Goal: Task Accomplishment & Management: Manage account settings

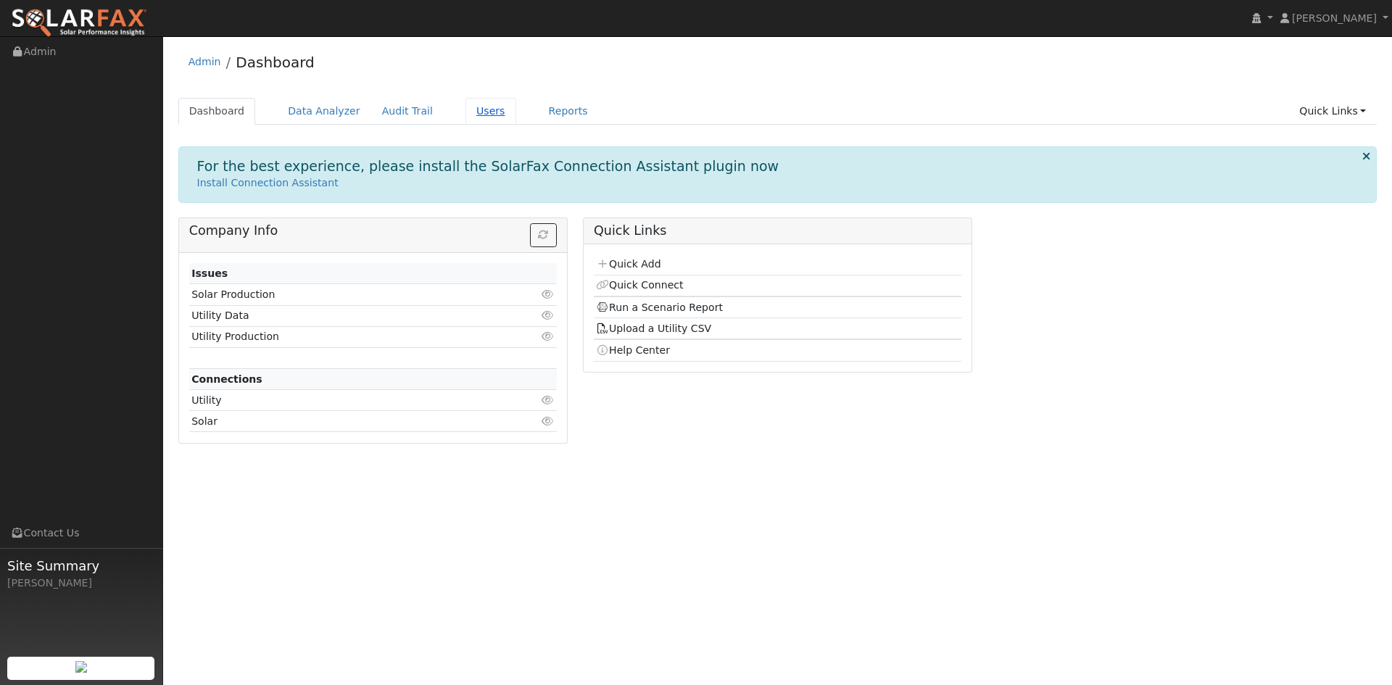
click at [516, 122] on link "Users" at bounding box center [490, 111] width 51 height 27
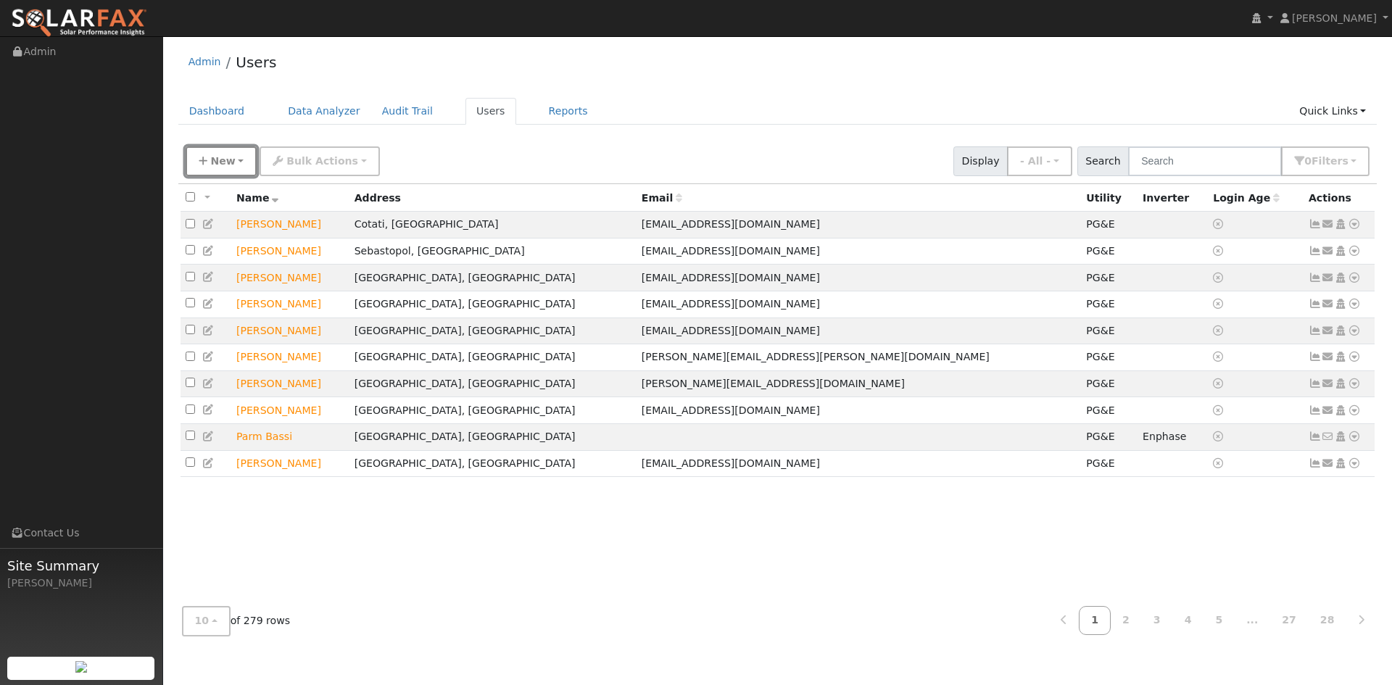
click at [242, 176] on button "New" at bounding box center [222, 161] width 72 height 30
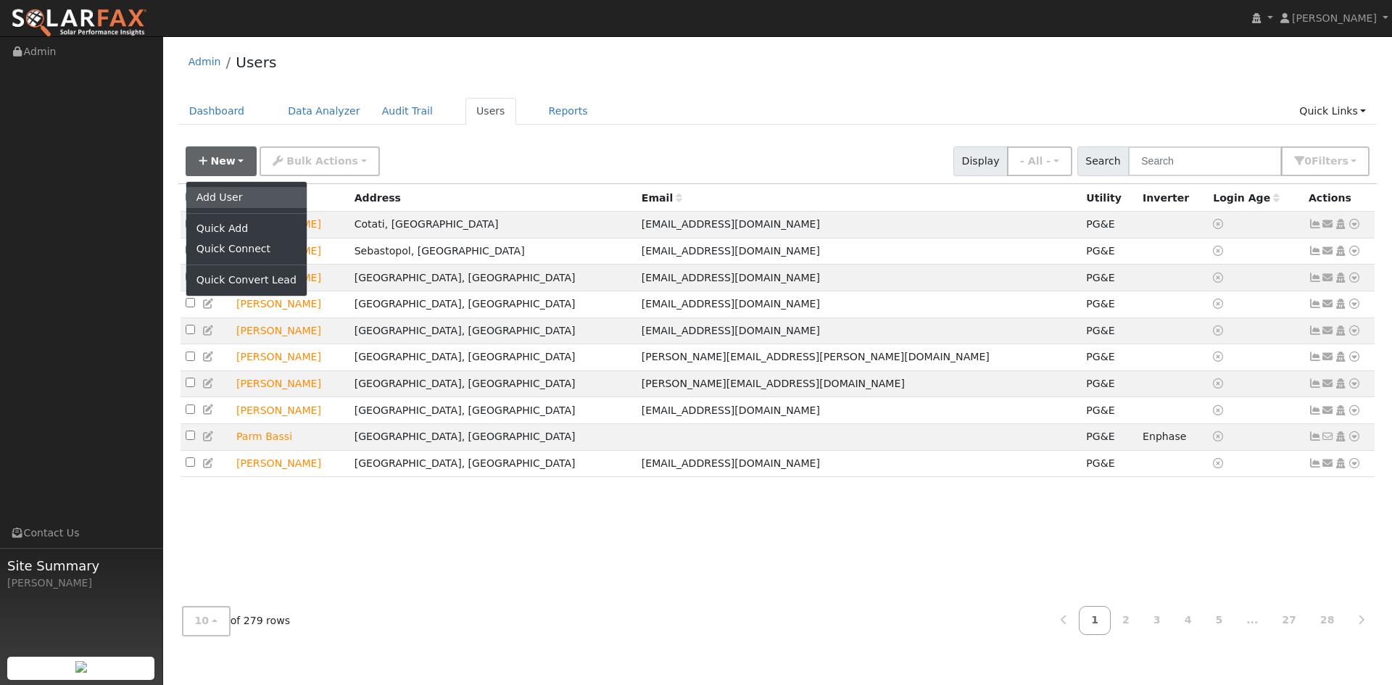
click at [238, 207] on link "Add User" at bounding box center [246, 197] width 120 height 20
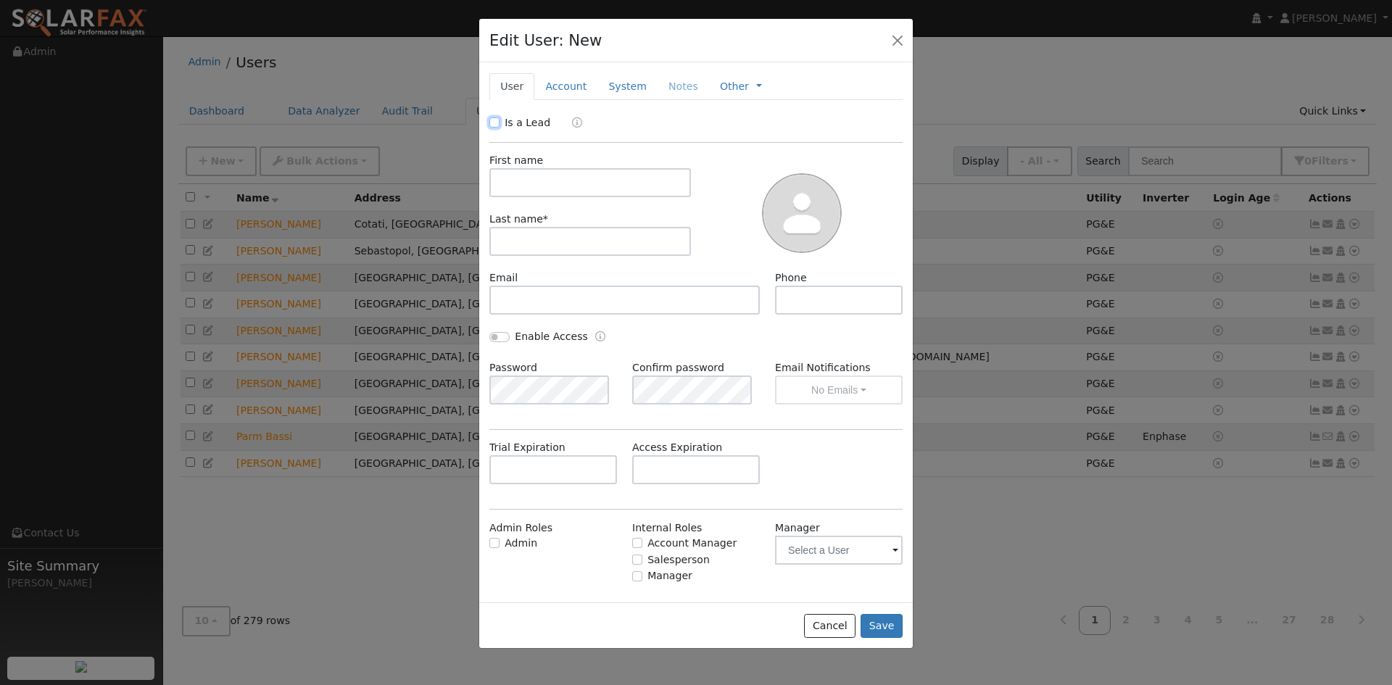
click at [495, 128] on input "Is a Lead" at bounding box center [494, 122] width 10 height 10
checkbox input "true"
click at [544, 197] on input "text" at bounding box center [589, 182] width 201 height 29
type input "[PERSON_NAME]"
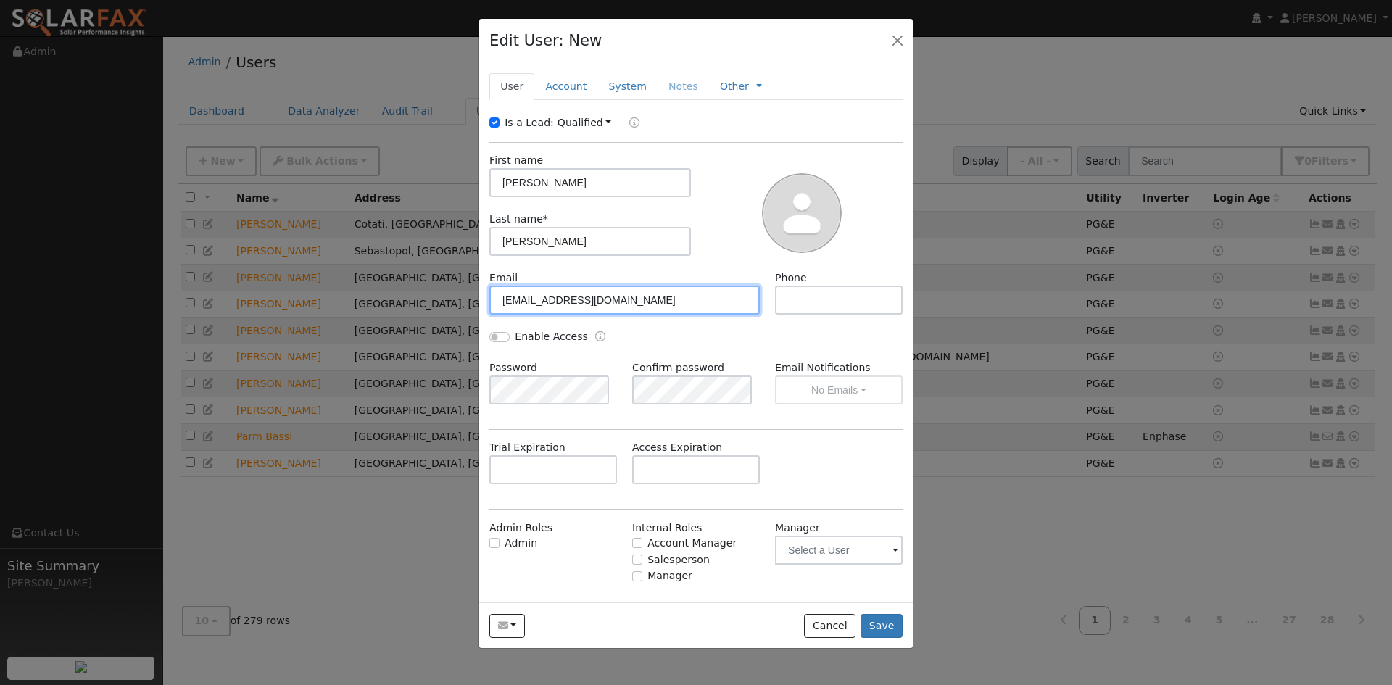
type input "[EMAIL_ADDRESS][DOMAIN_NAME]"
click at [799, 315] on input "7" at bounding box center [839, 300] width 128 height 29
paste input "07-695-2338"
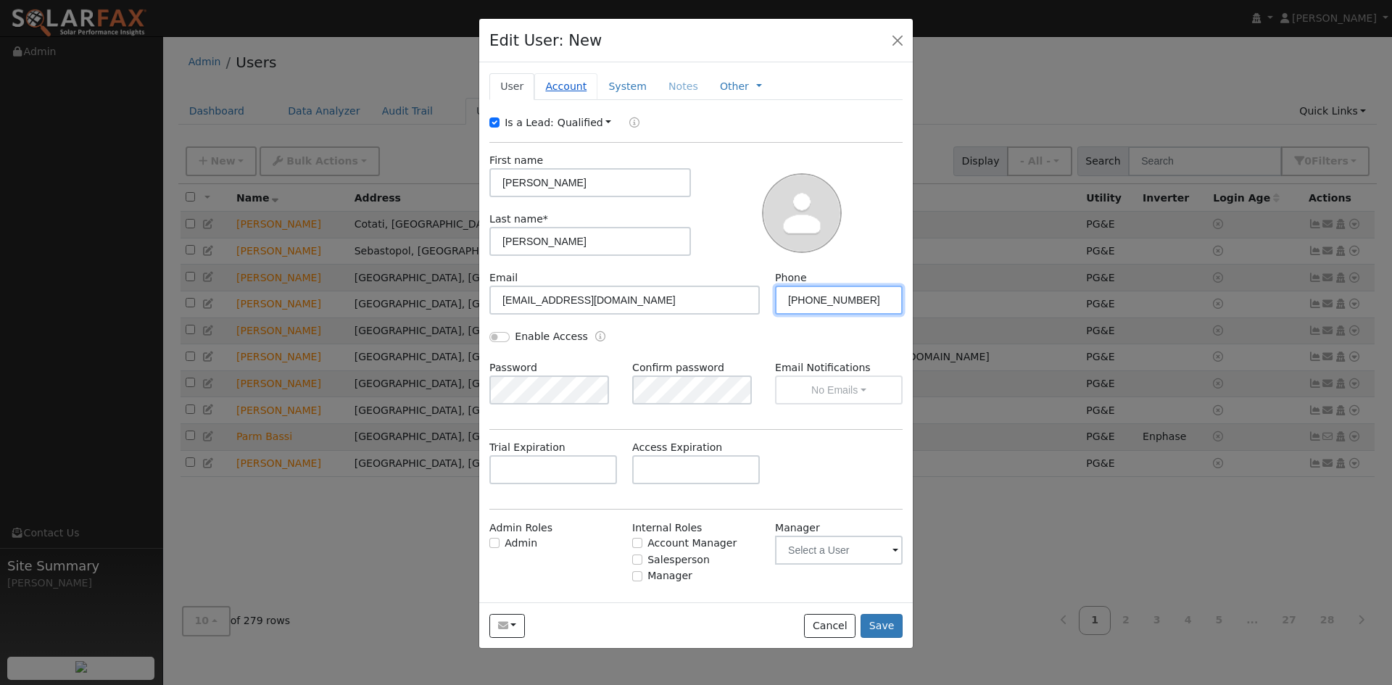
type input "707-695-2338"
click at [575, 100] on link "Account" at bounding box center [565, 86] width 63 height 27
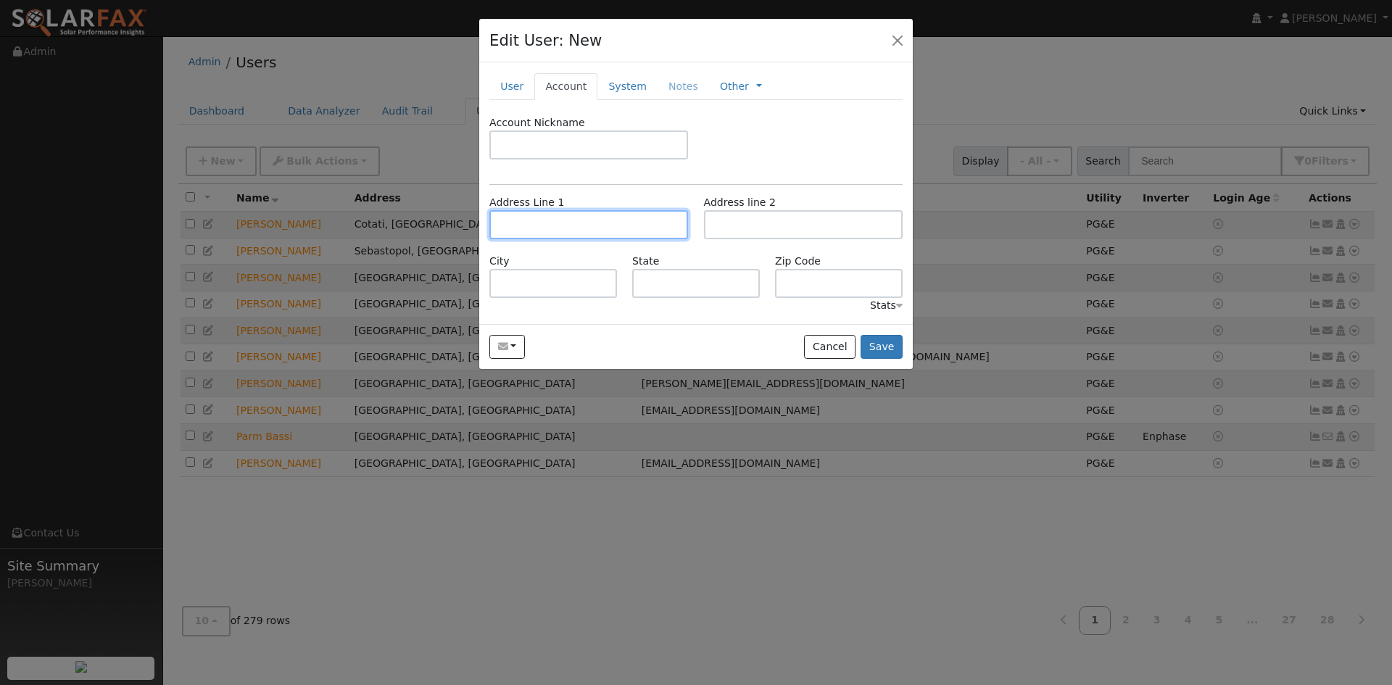
click at [551, 239] on input "text" at bounding box center [588, 224] width 199 height 29
click at [568, 239] on input "text" at bounding box center [588, 224] width 199 height 29
paste input "9463 Victoria Lane"
type input "9463 Victoria Lane"
type input "Windsor"
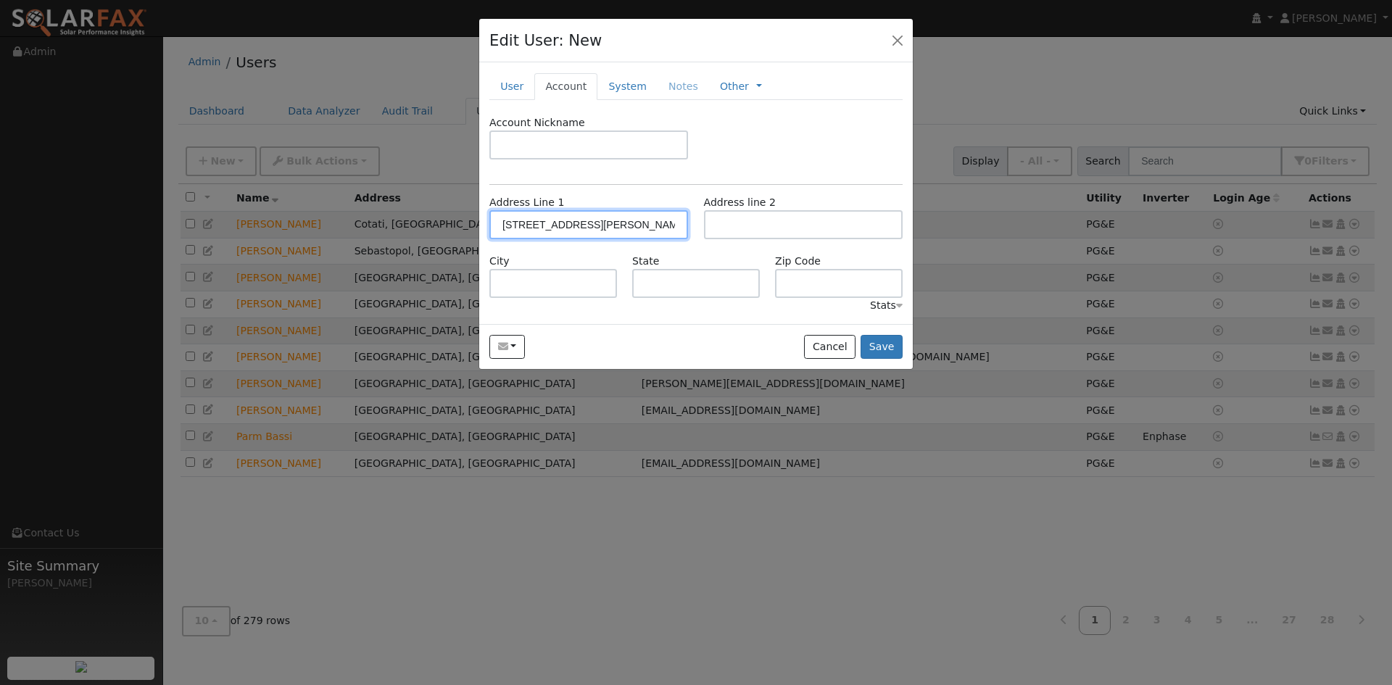
type input "CA"
type input "95492"
click at [657, 100] on link "System" at bounding box center [627, 86] width 60 height 27
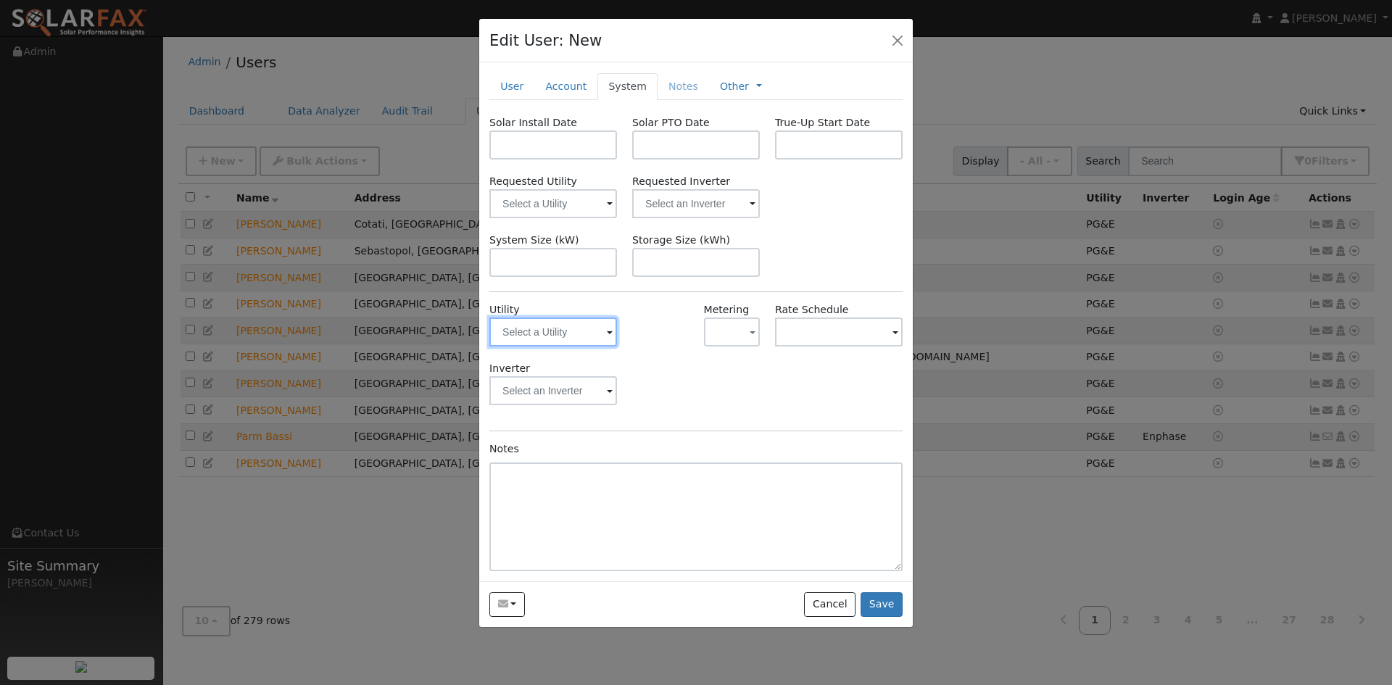
click at [575, 346] on input "text" at bounding box center [553, 331] width 128 height 29
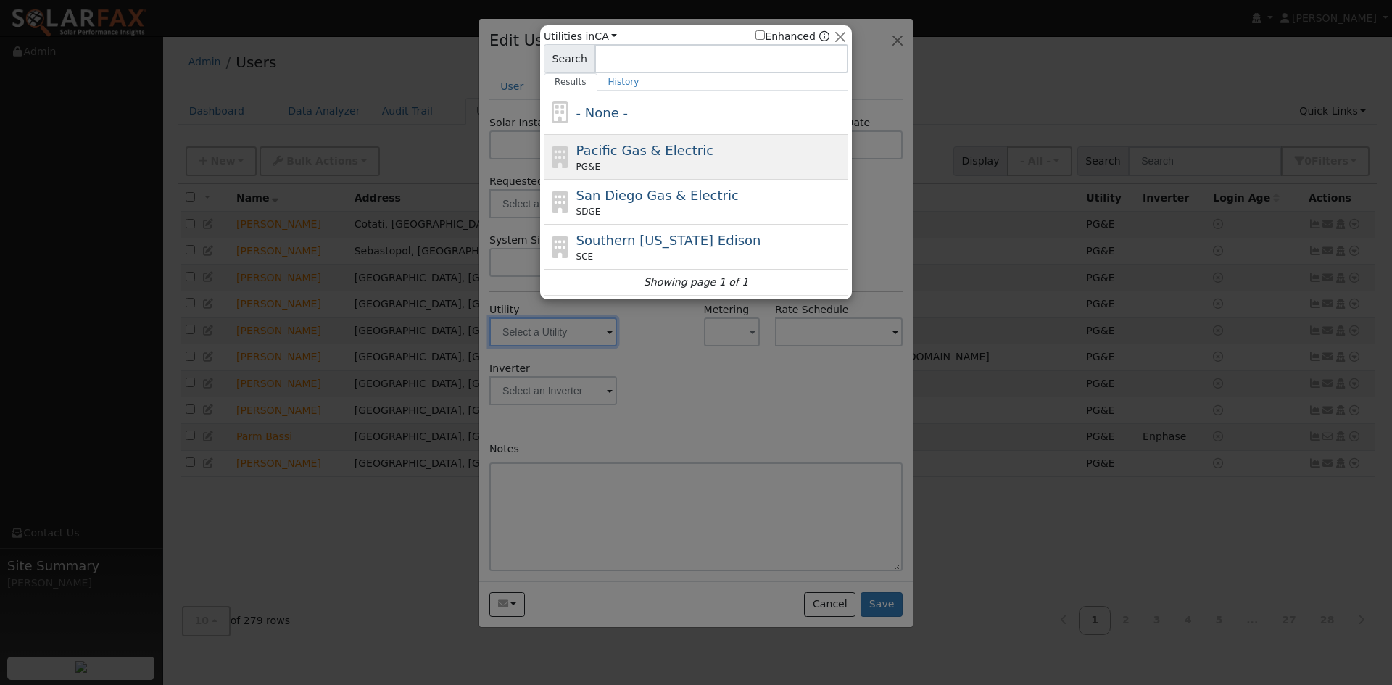
click at [613, 164] on div "Pacific Gas & Electric PG&E" at bounding box center [710, 157] width 269 height 33
type input "PG&E"
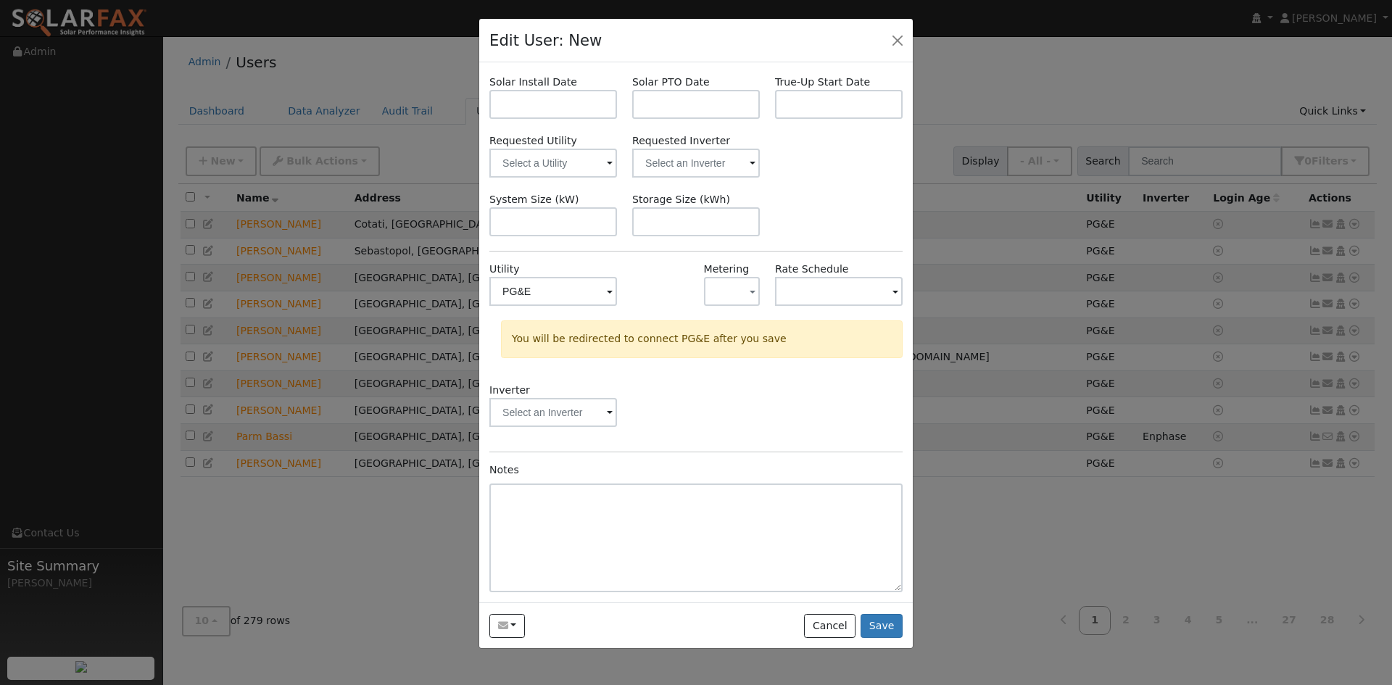
scroll to position [97, 0]
click at [880, 639] on button "Save" at bounding box center [881, 626] width 42 height 25
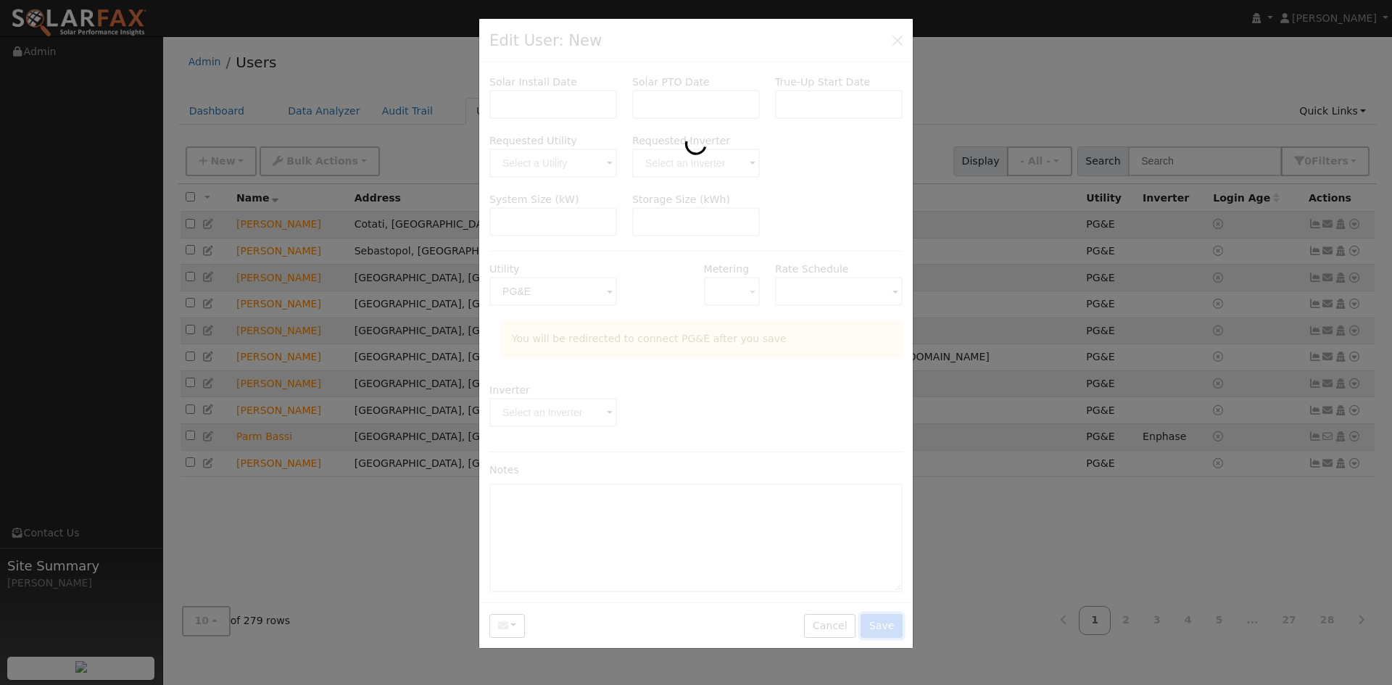
scroll to position [0, 0]
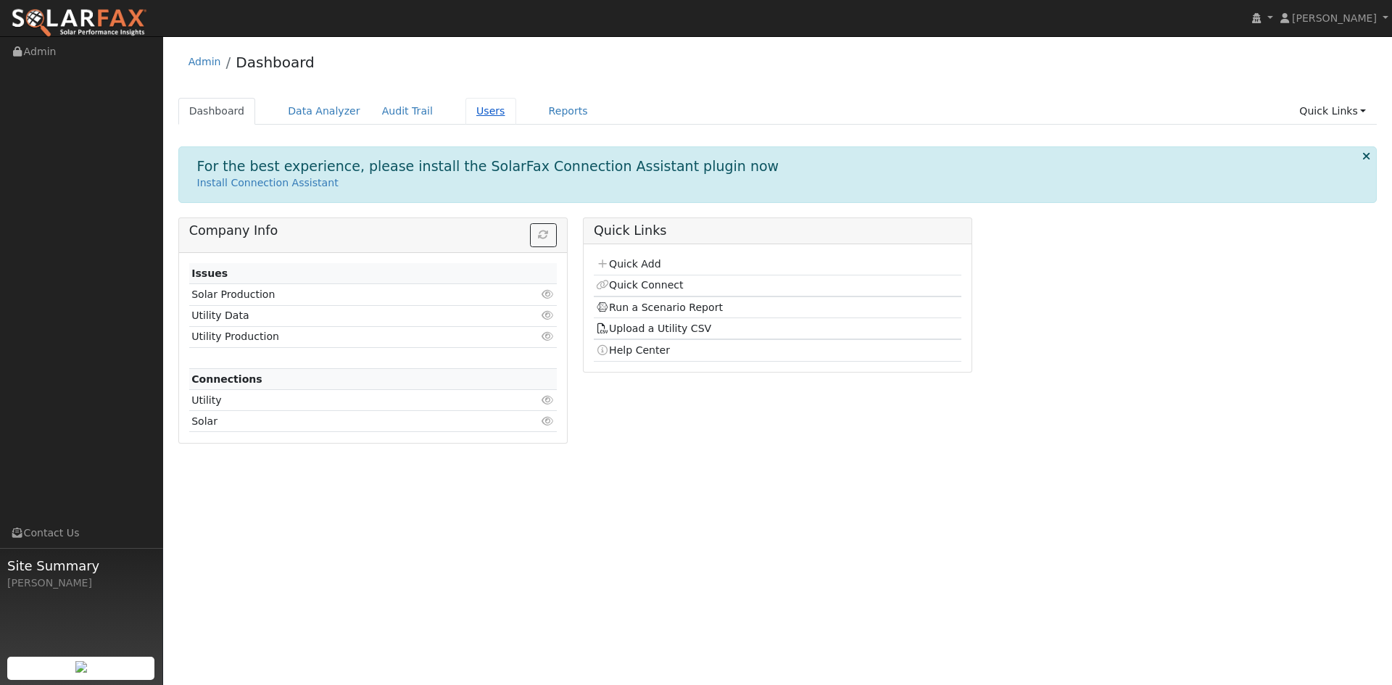
click at [516, 117] on link "Users" at bounding box center [490, 111] width 51 height 27
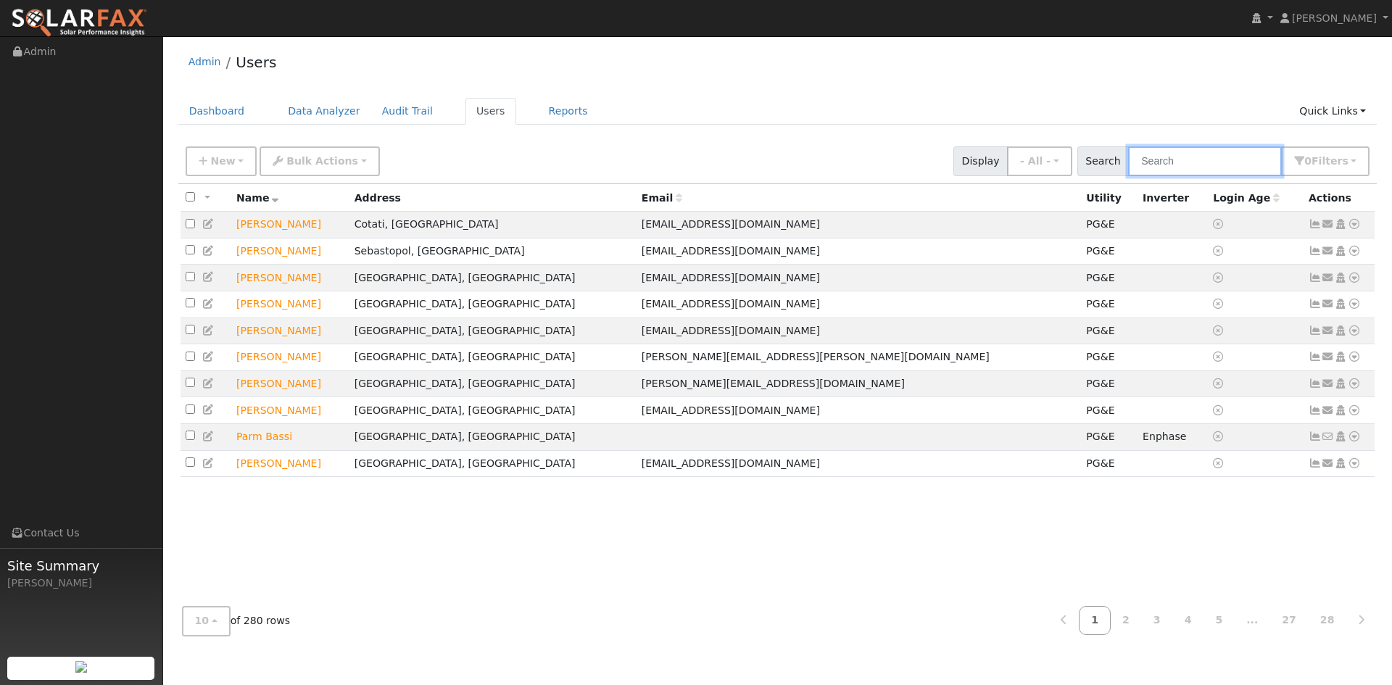
click at [1128, 172] on input "text" at bounding box center [1205, 161] width 154 height 30
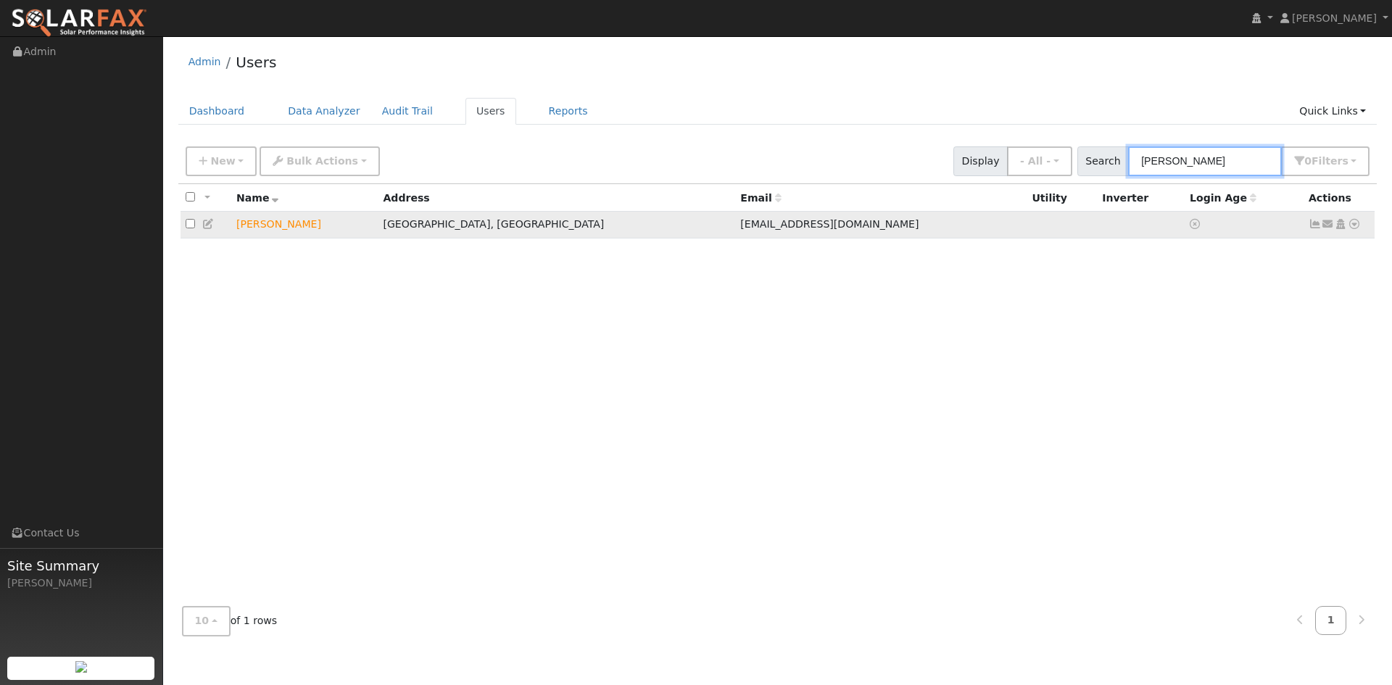
type input "mauch"
click at [212, 229] on icon at bounding box center [208, 224] width 13 height 10
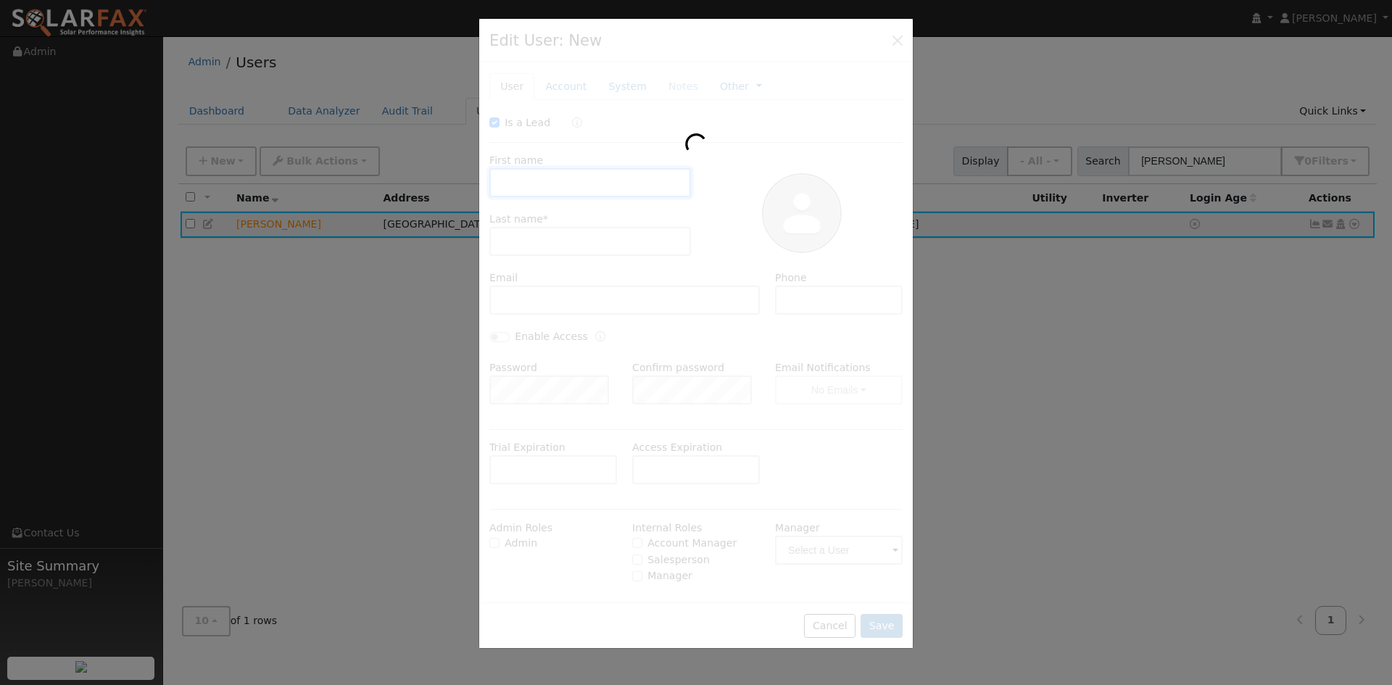
checkbox input "true"
type input "Kevin"
type input "Mauch"
type input "[EMAIL_ADDRESS][DOMAIN_NAME]"
type input "707-695-2338"
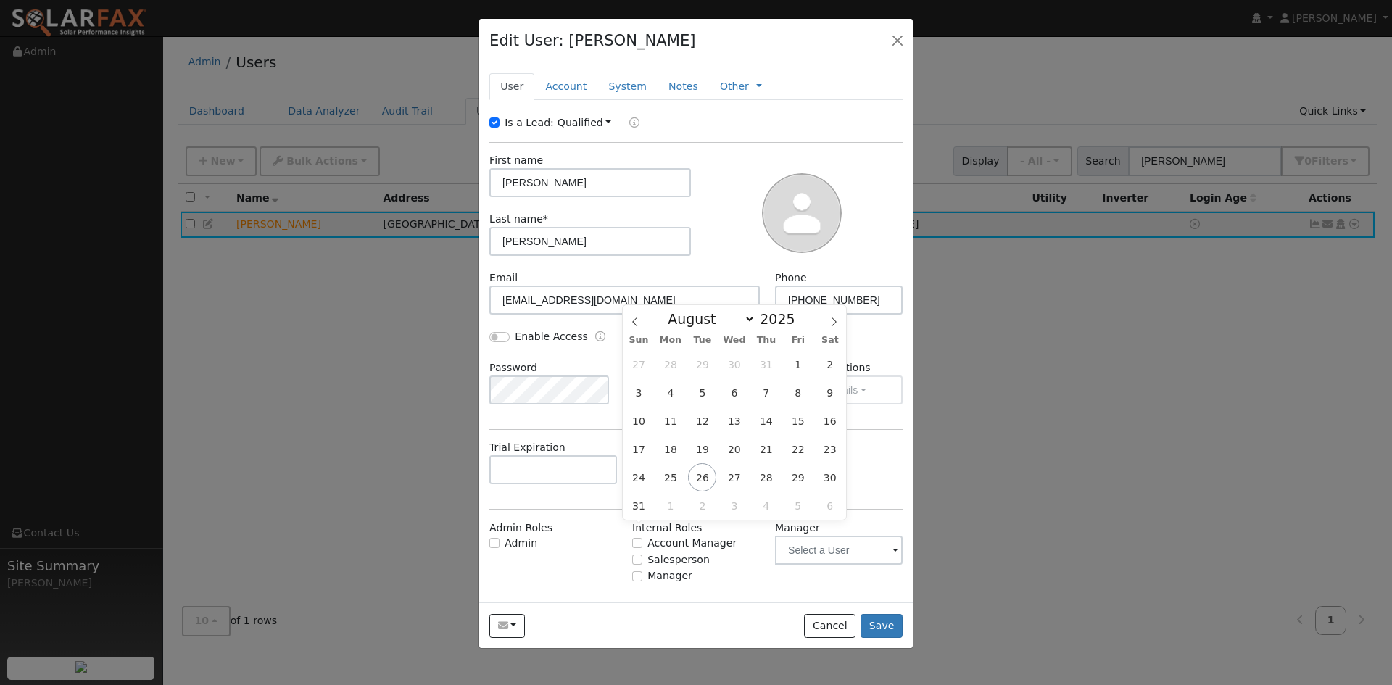
click at [681, 484] on input "text" at bounding box center [696, 469] width 128 height 29
click at [825, 323] on span at bounding box center [833, 317] width 25 height 25
select select "9"
click at [789, 417] on span "17" at bounding box center [798, 421] width 28 height 28
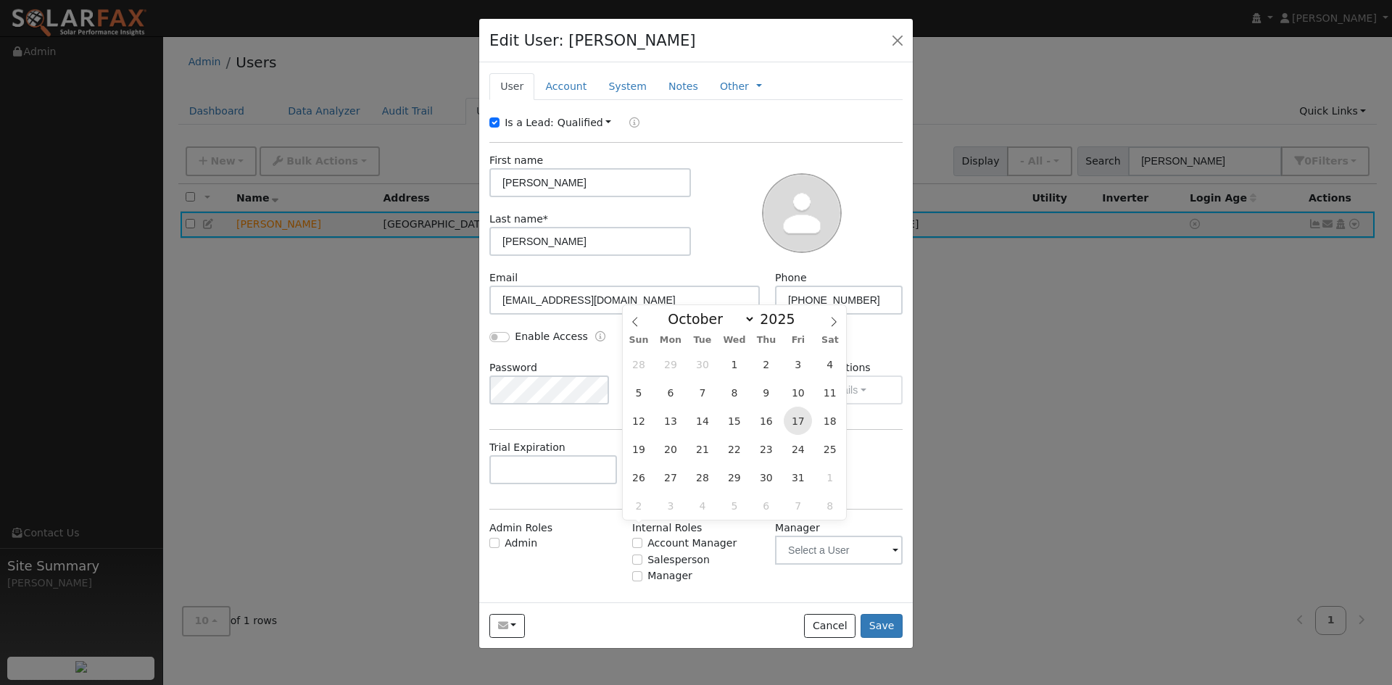
type input "10/17/2025"
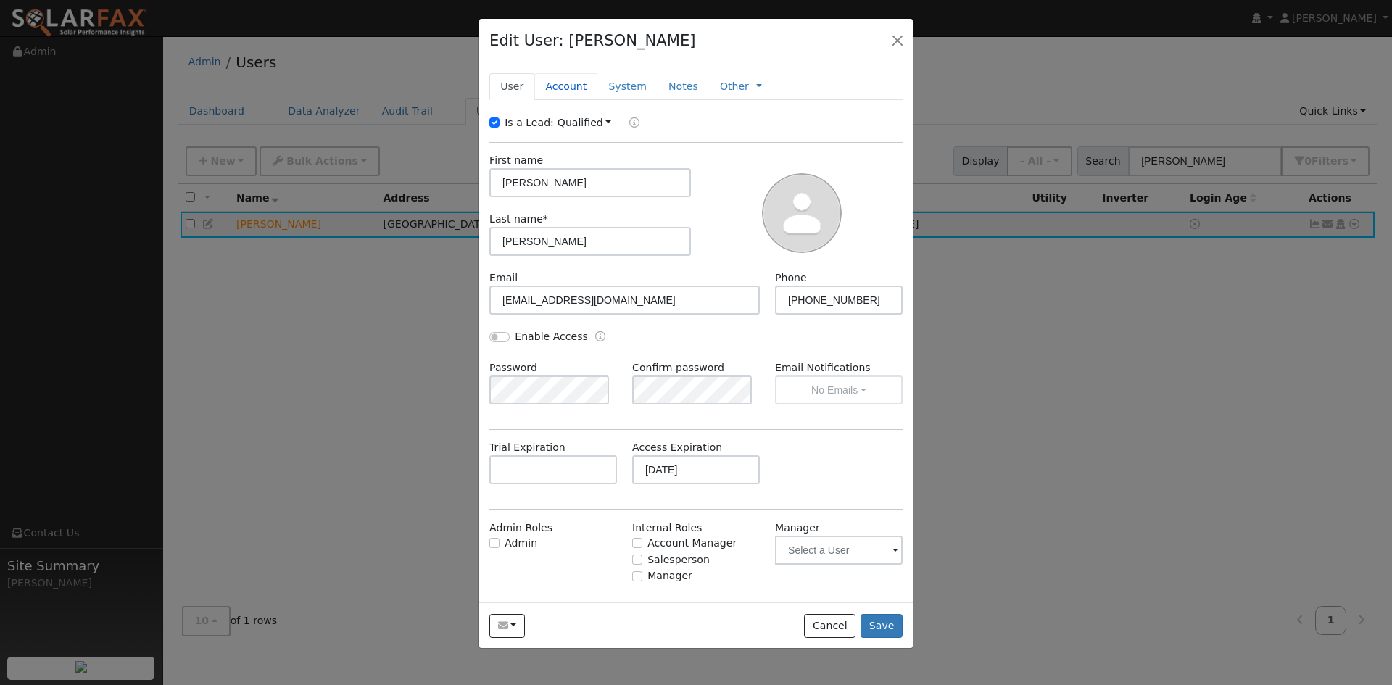
click at [596, 100] on link "Account" at bounding box center [565, 86] width 63 height 27
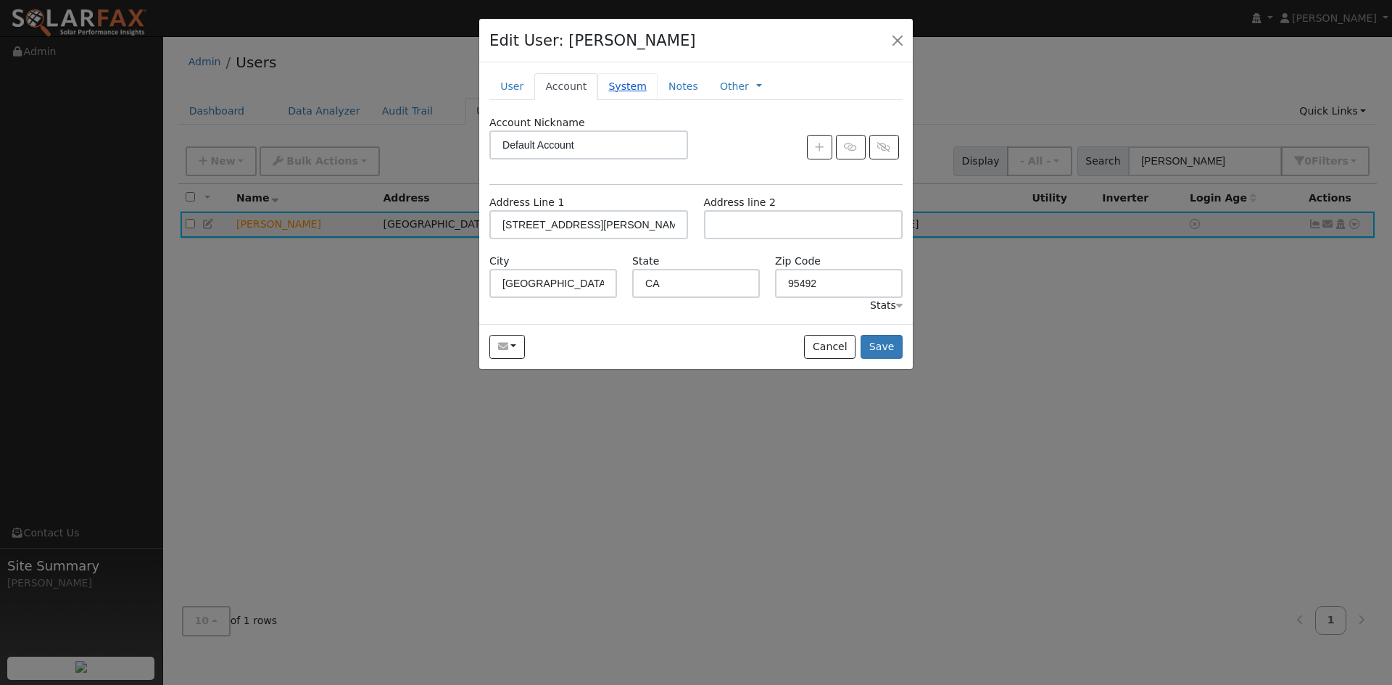
click at [642, 100] on link "System" at bounding box center [627, 86] width 60 height 27
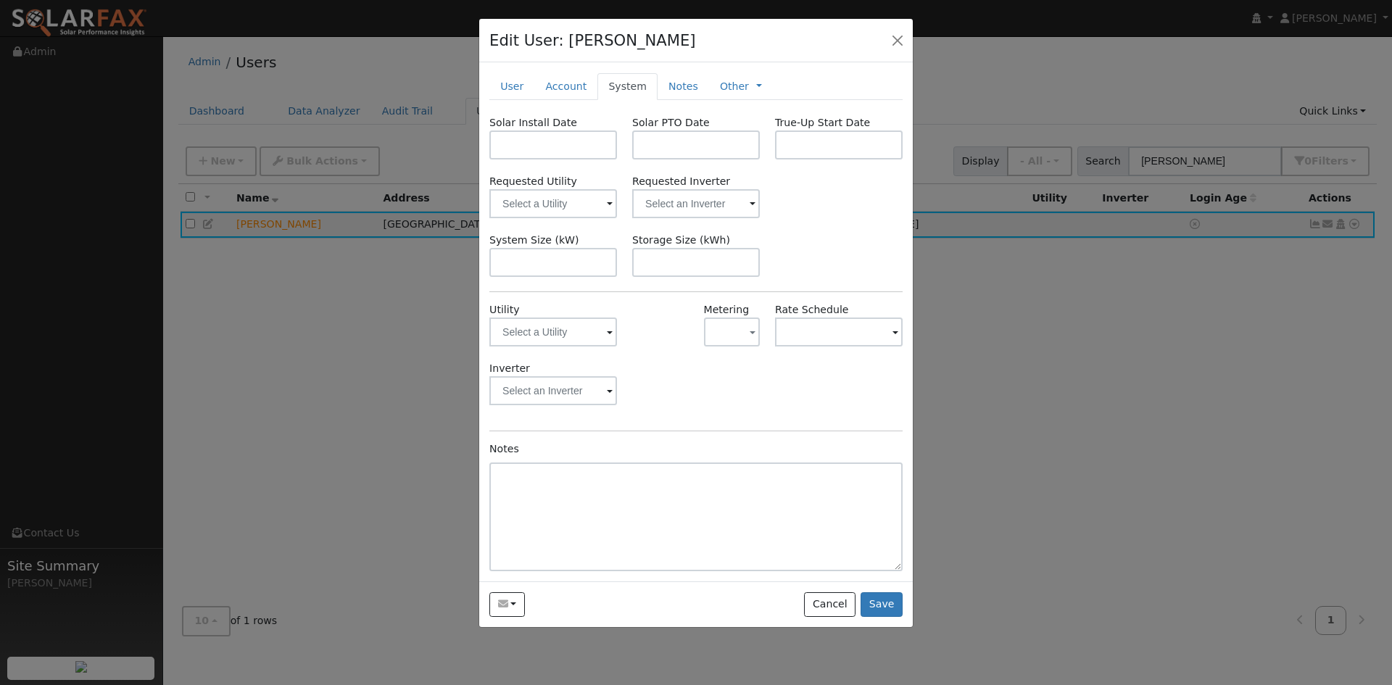
click at [607, 341] on span at bounding box center [610, 333] width 6 height 17
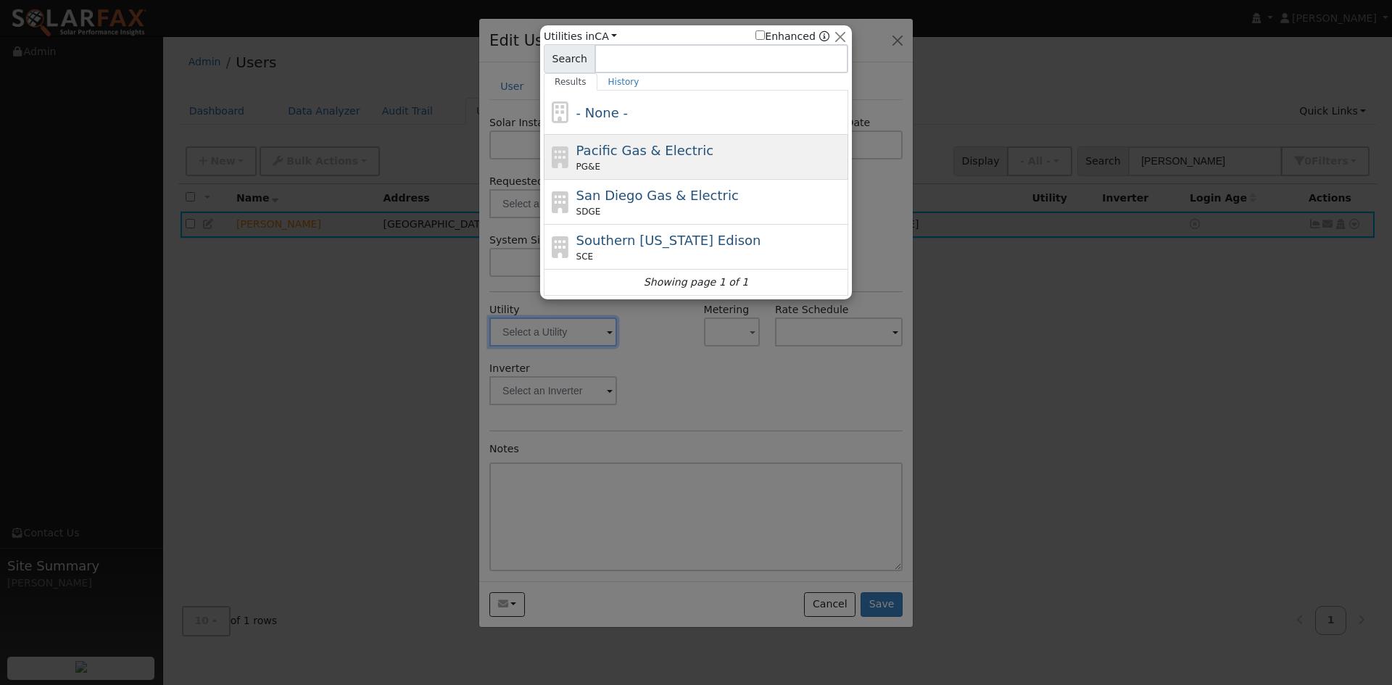
click at [626, 164] on div "Pacific Gas & Electric PG&E" at bounding box center [710, 157] width 269 height 33
type input "PG&E"
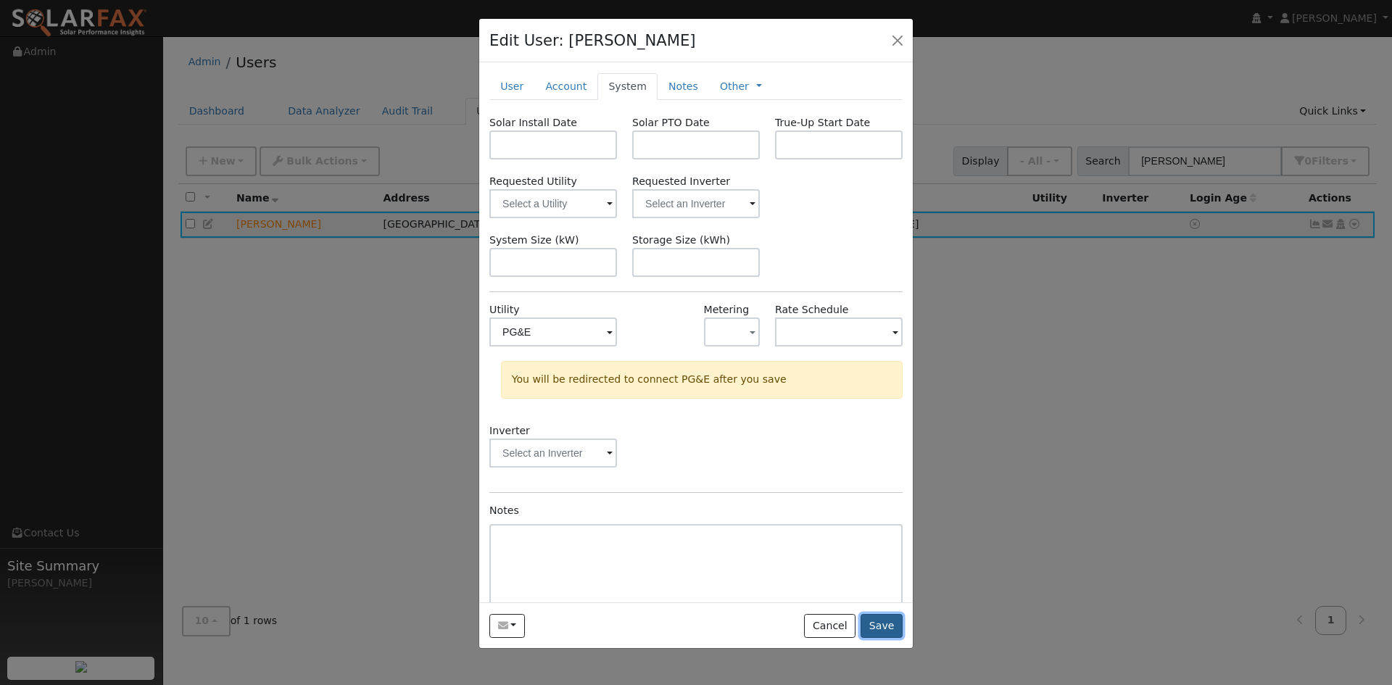
click at [869, 639] on button "Save" at bounding box center [881, 626] width 42 height 25
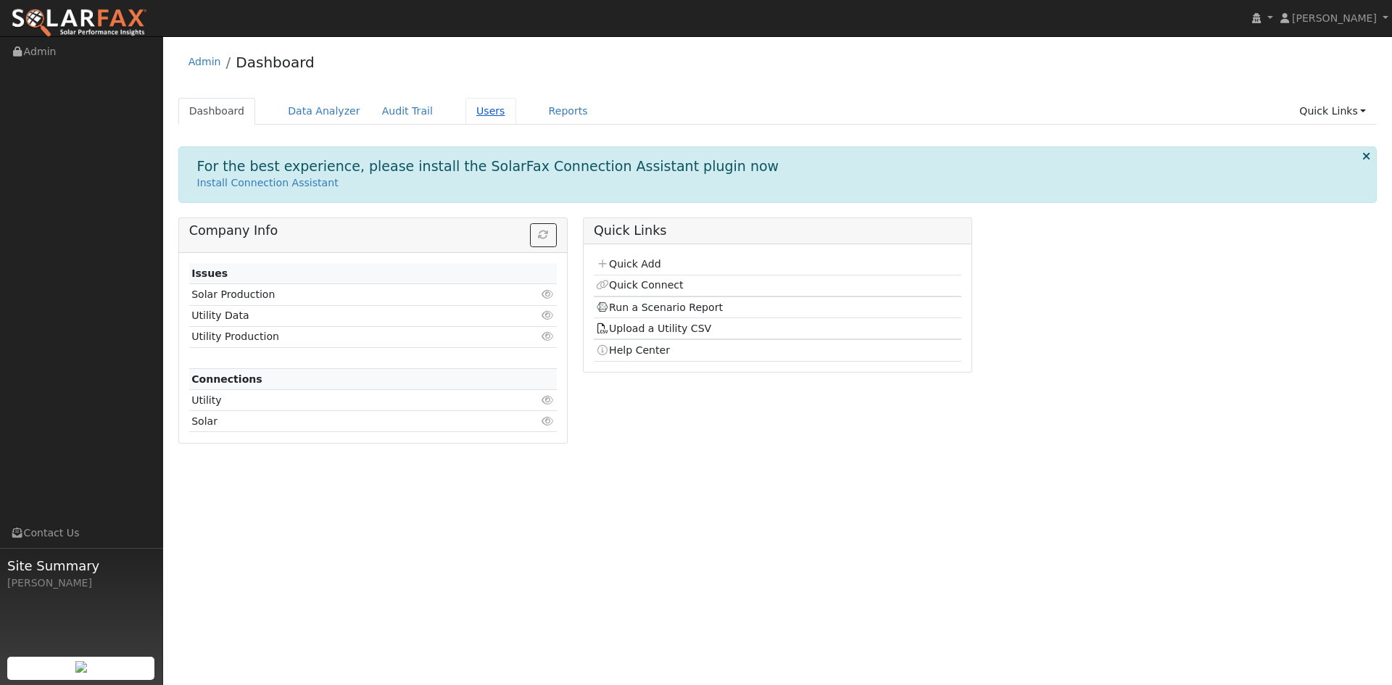
click at [516, 117] on link "Users" at bounding box center [490, 111] width 51 height 27
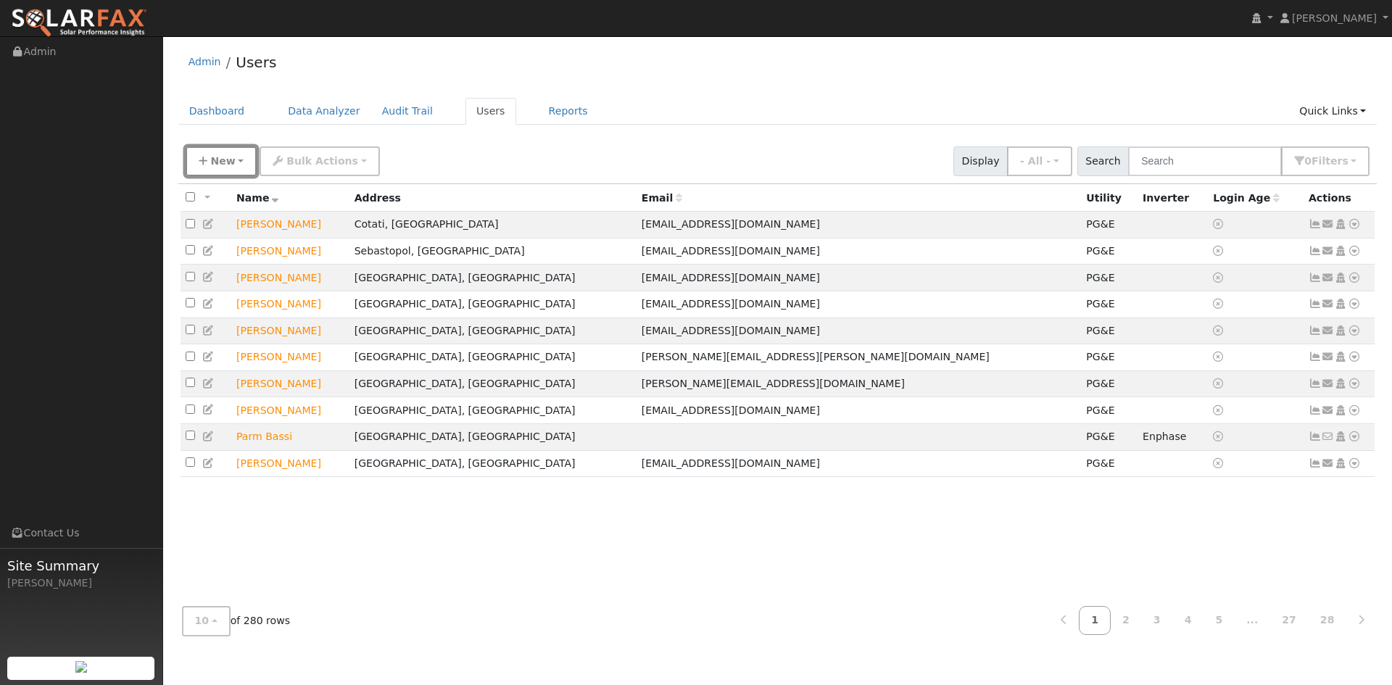
click at [235, 167] on span "New" at bounding box center [222, 161] width 25 height 12
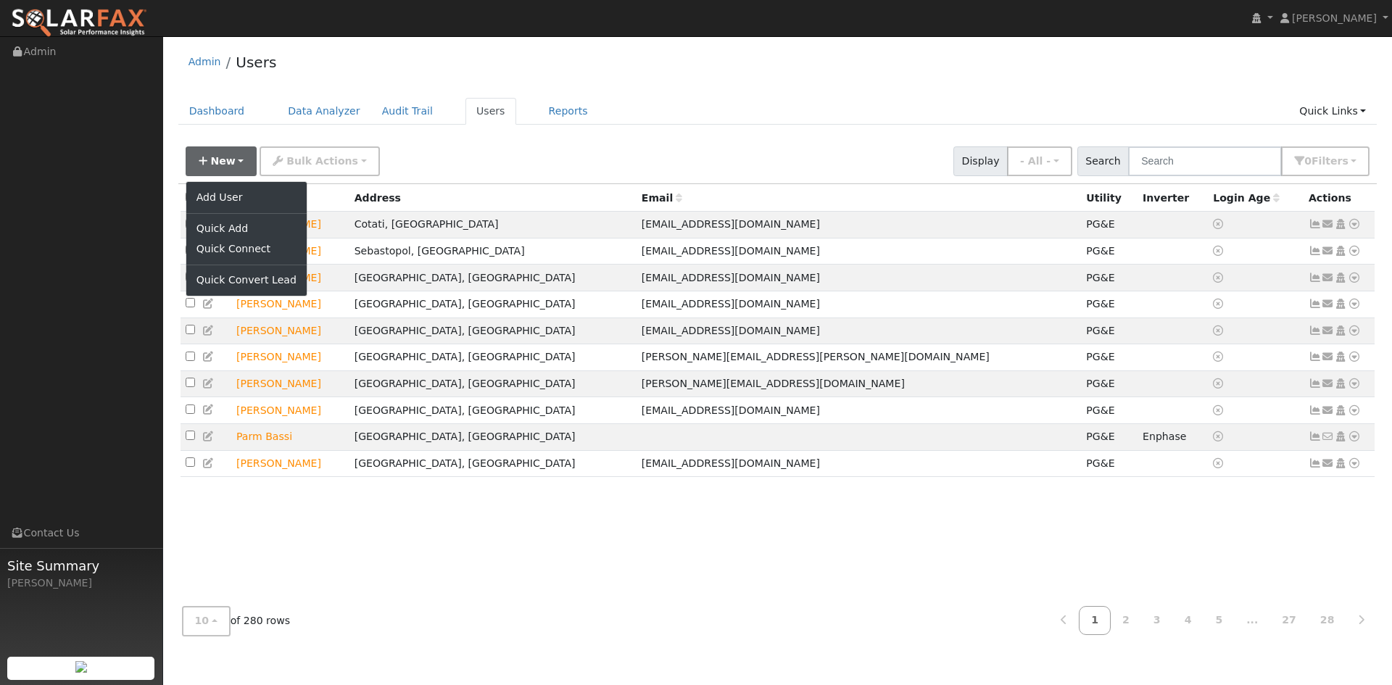
click at [525, 139] on div "Dashboard Data Analyzer Audit Trail Users Reports Quick Links Quick Add Quick C…" at bounding box center [777, 118] width 1199 height 41
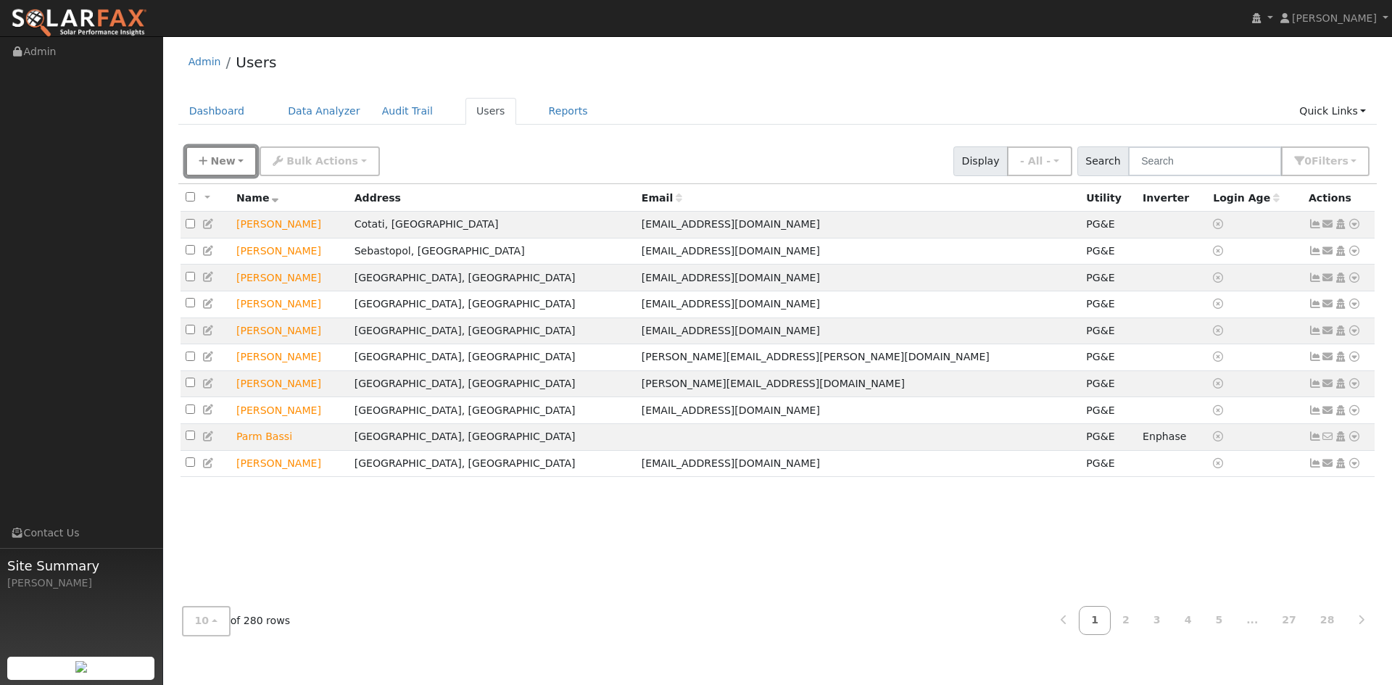
click at [226, 167] on span "New" at bounding box center [222, 161] width 25 height 12
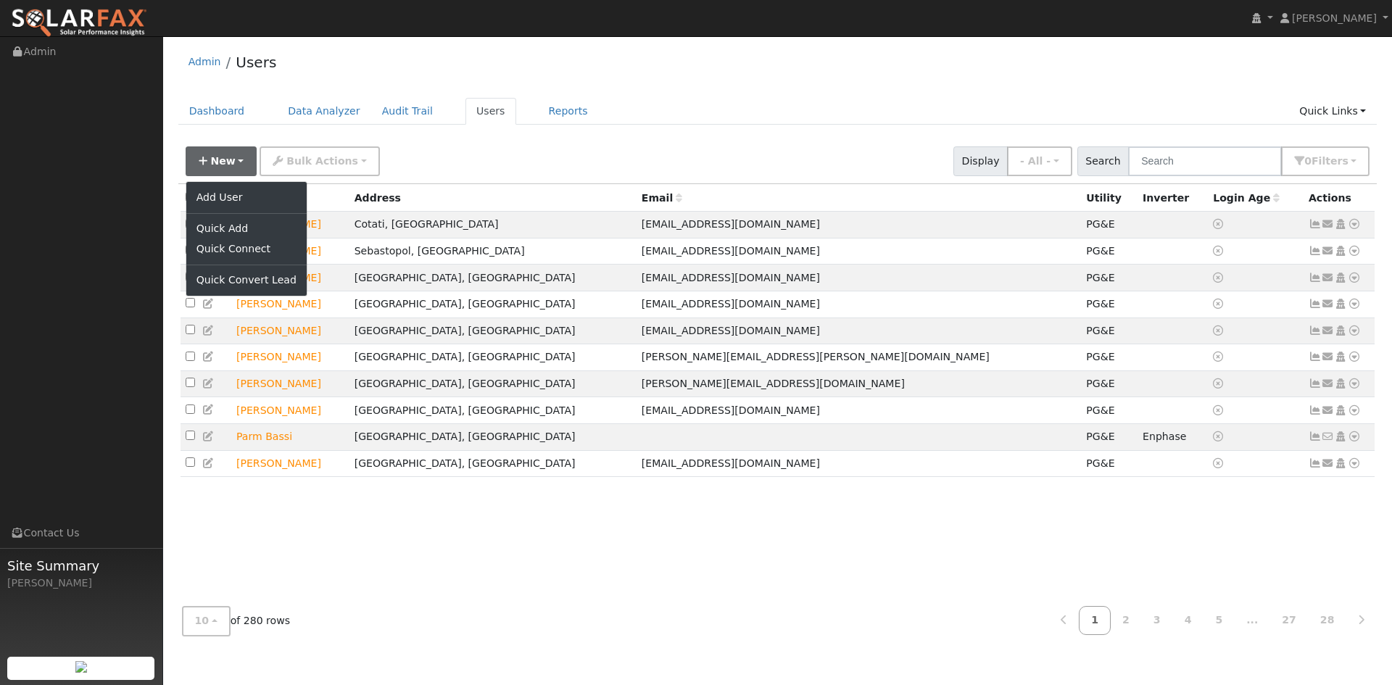
click at [436, 168] on div "New Add User Quick Add Quick Connect Quick Convert Lead Bulk Actions Send Email…" at bounding box center [777, 158] width 1189 height 35
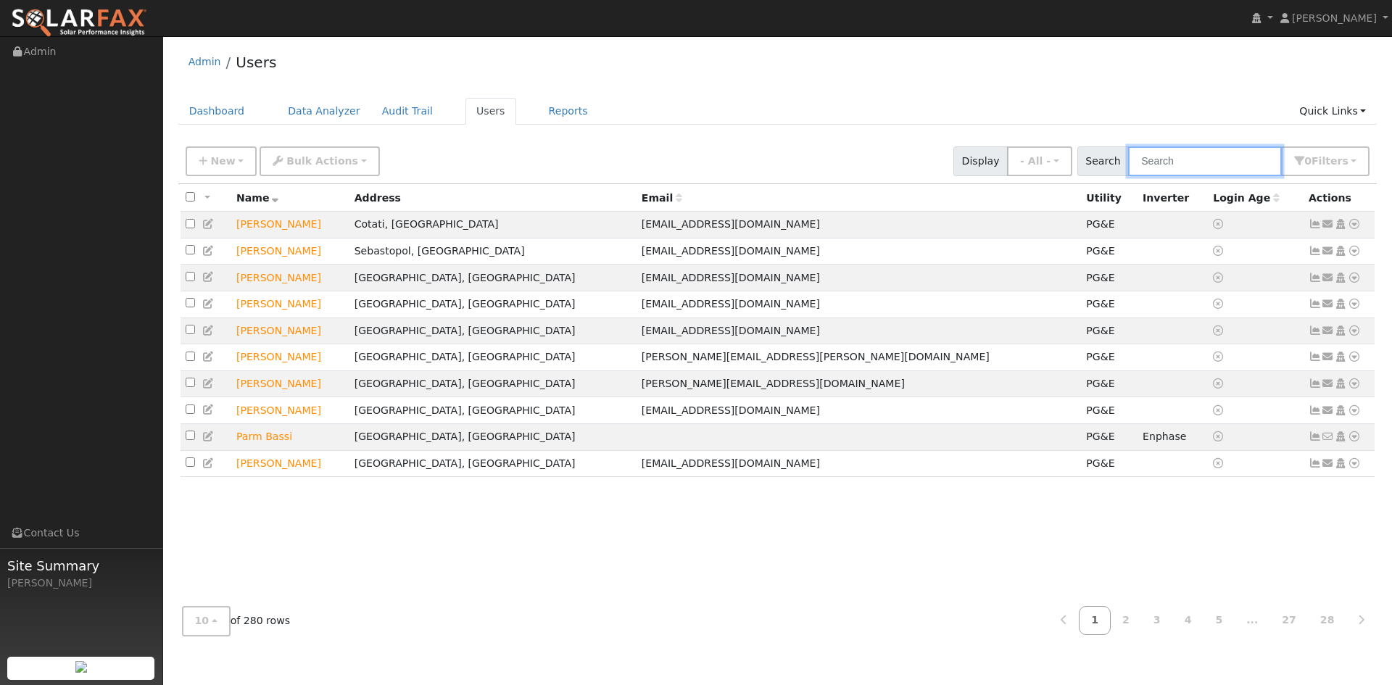
click at [1155, 176] on input "text" at bounding box center [1205, 161] width 154 height 30
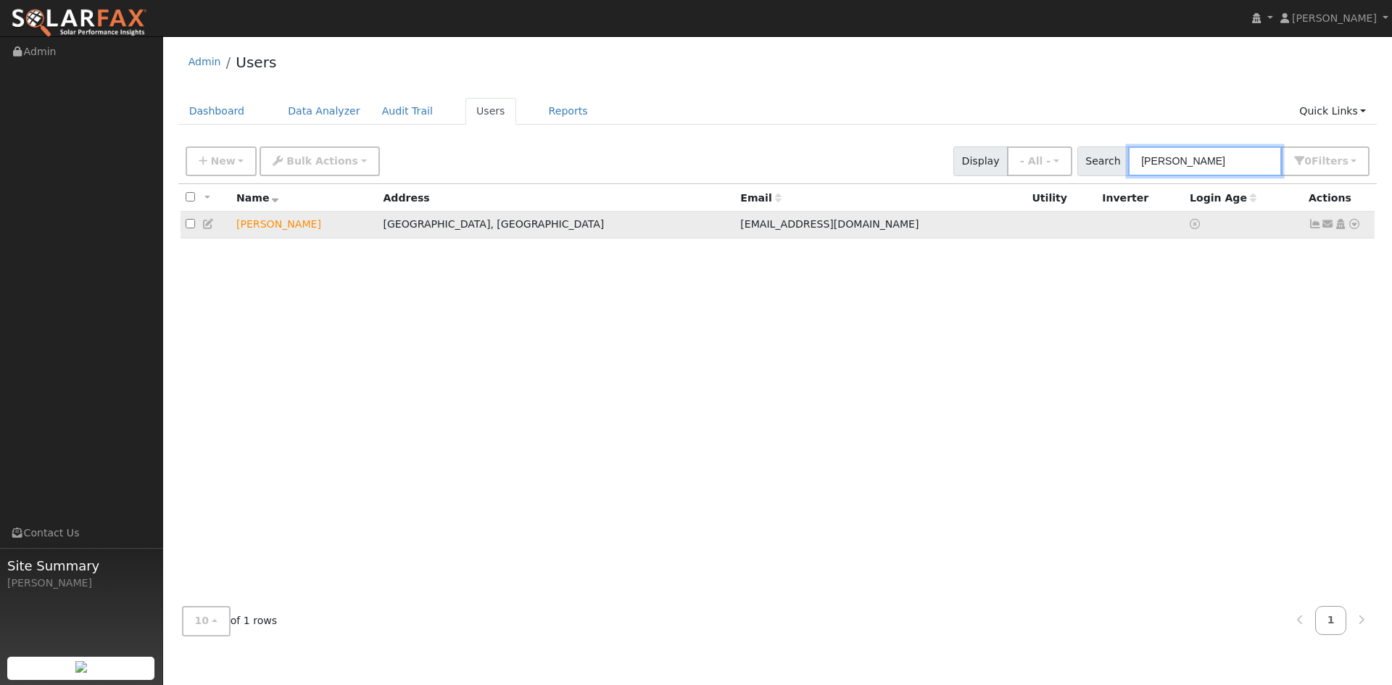
type input "mauch"
click at [215, 229] on icon at bounding box center [208, 224] width 13 height 10
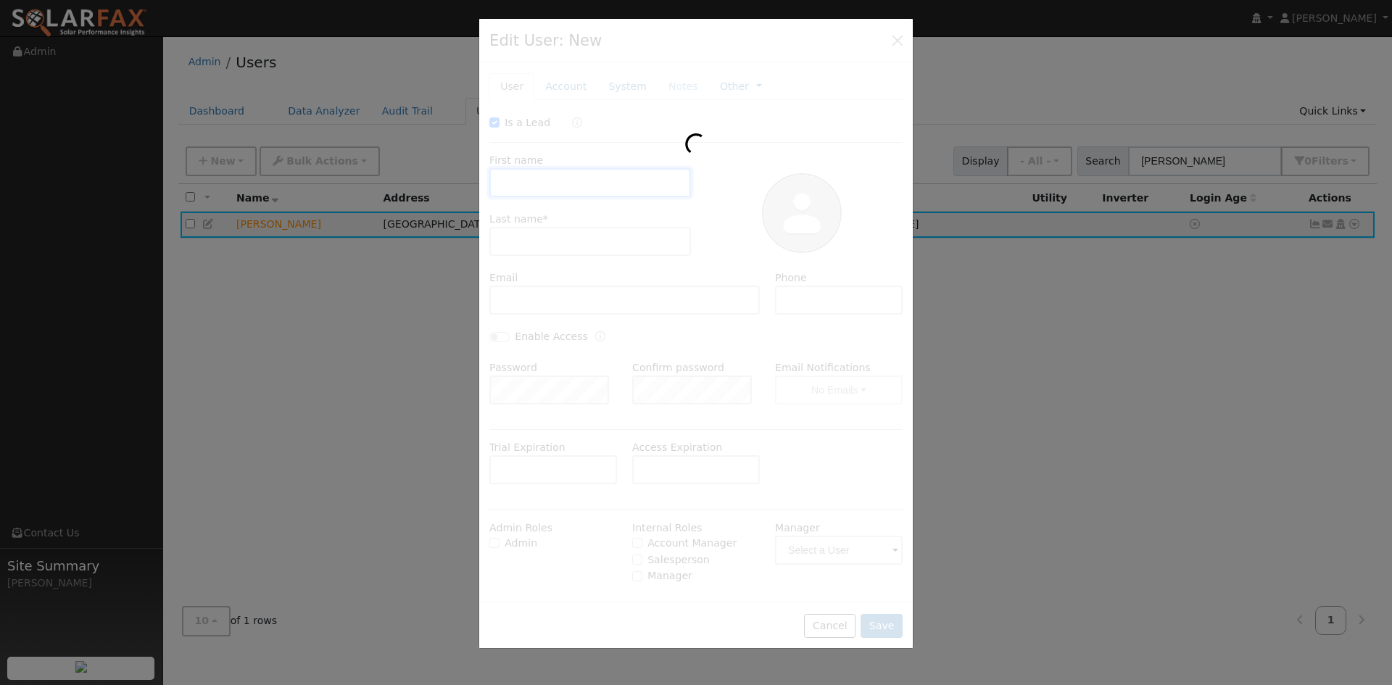
type input "10/17/2025"
checkbox input "true"
type input "Kevin"
type input "Mauch"
type input "[EMAIL_ADDRESS][DOMAIN_NAME]"
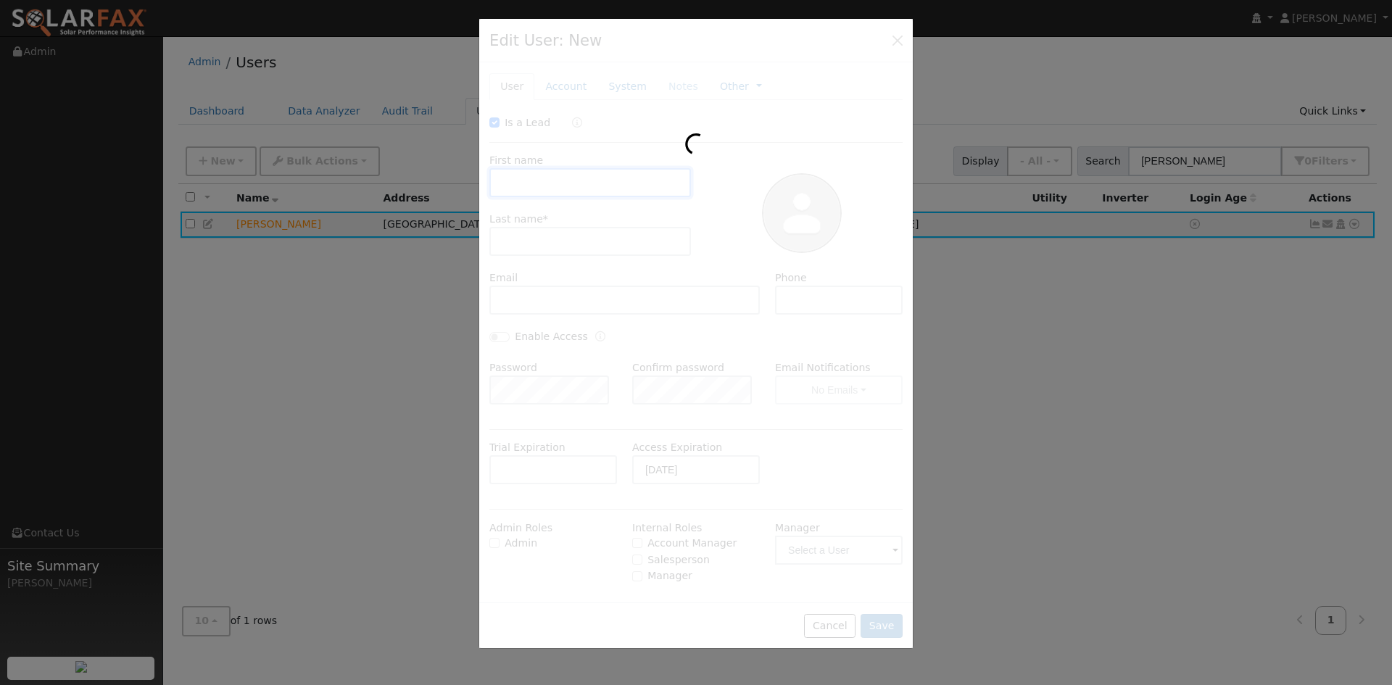
type input "707-695-2338"
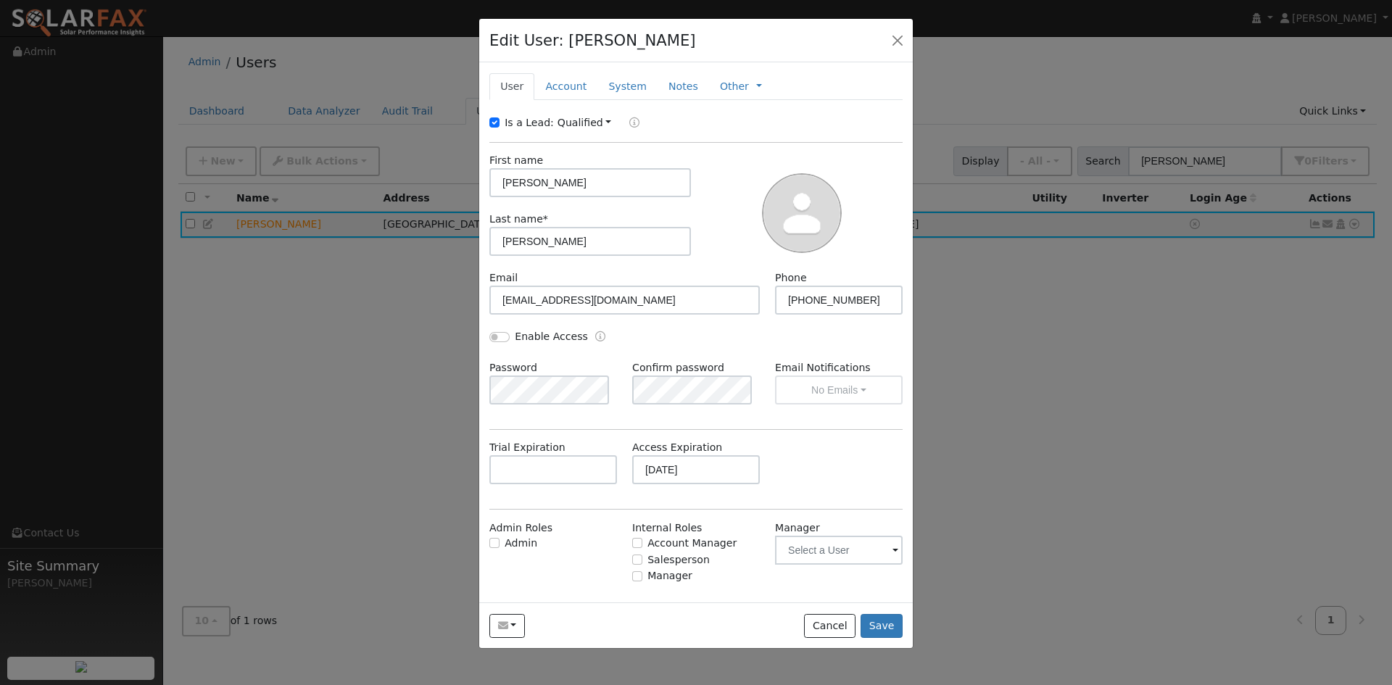
click at [636, 169] on div "Is a Lead: Qualified Unqualified Qualified First name Kevin Last name * Mauch E…" at bounding box center [695, 365] width 413 height 500
click at [585, 100] on link "Account" at bounding box center [565, 86] width 63 height 27
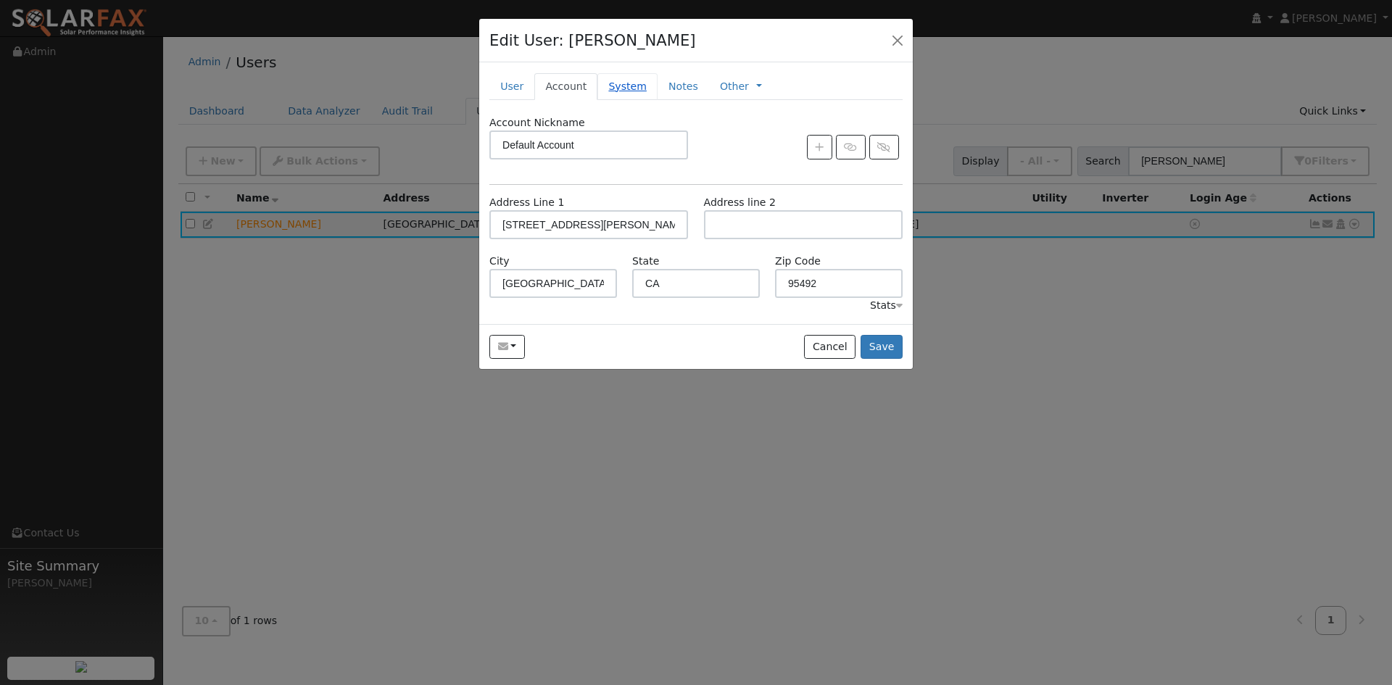
click at [647, 100] on link "System" at bounding box center [627, 86] width 60 height 27
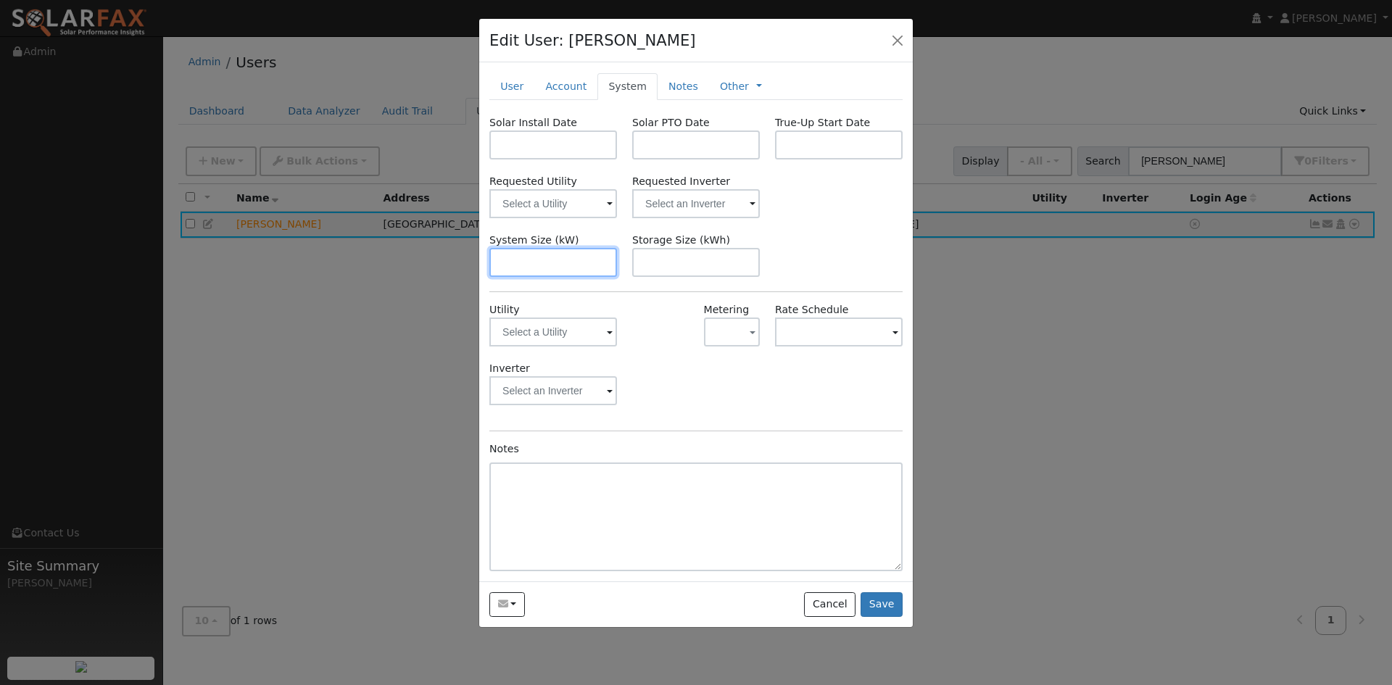
click at [559, 277] on input "text" at bounding box center [553, 262] width 128 height 29
click at [569, 346] on input "text" at bounding box center [553, 331] width 128 height 29
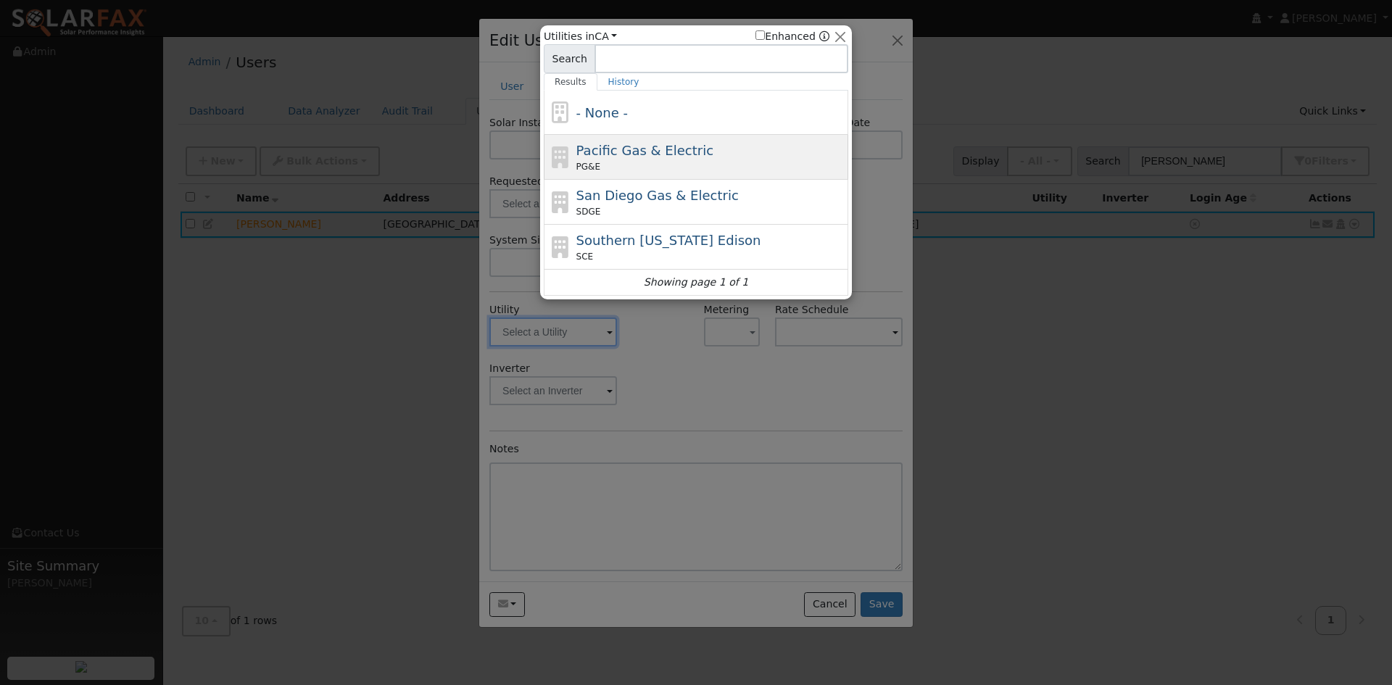
click at [621, 145] on div "Pacific Gas & Electric PG&E" at bounding box center [710, 157] width 269 height 33
type input "PG&E"
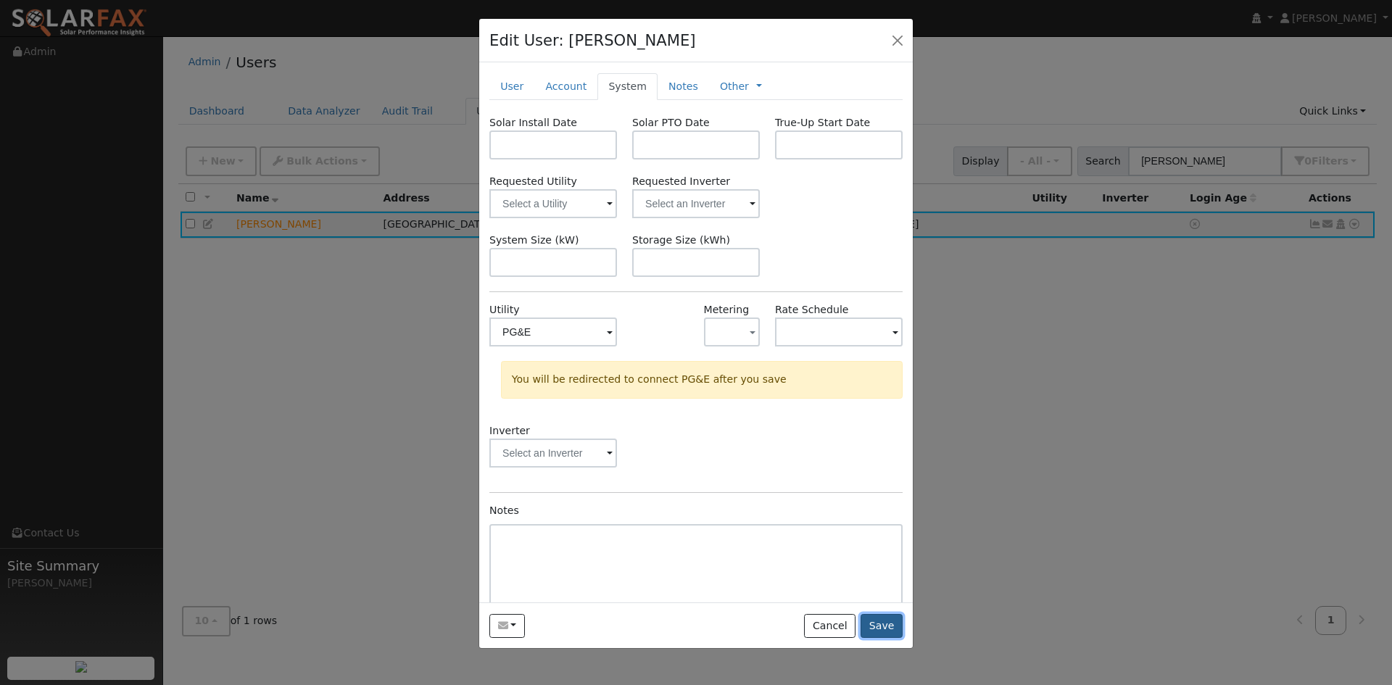
click at [882, 639] on button "Save" at bounding box center [881, 626] width 42 height 25
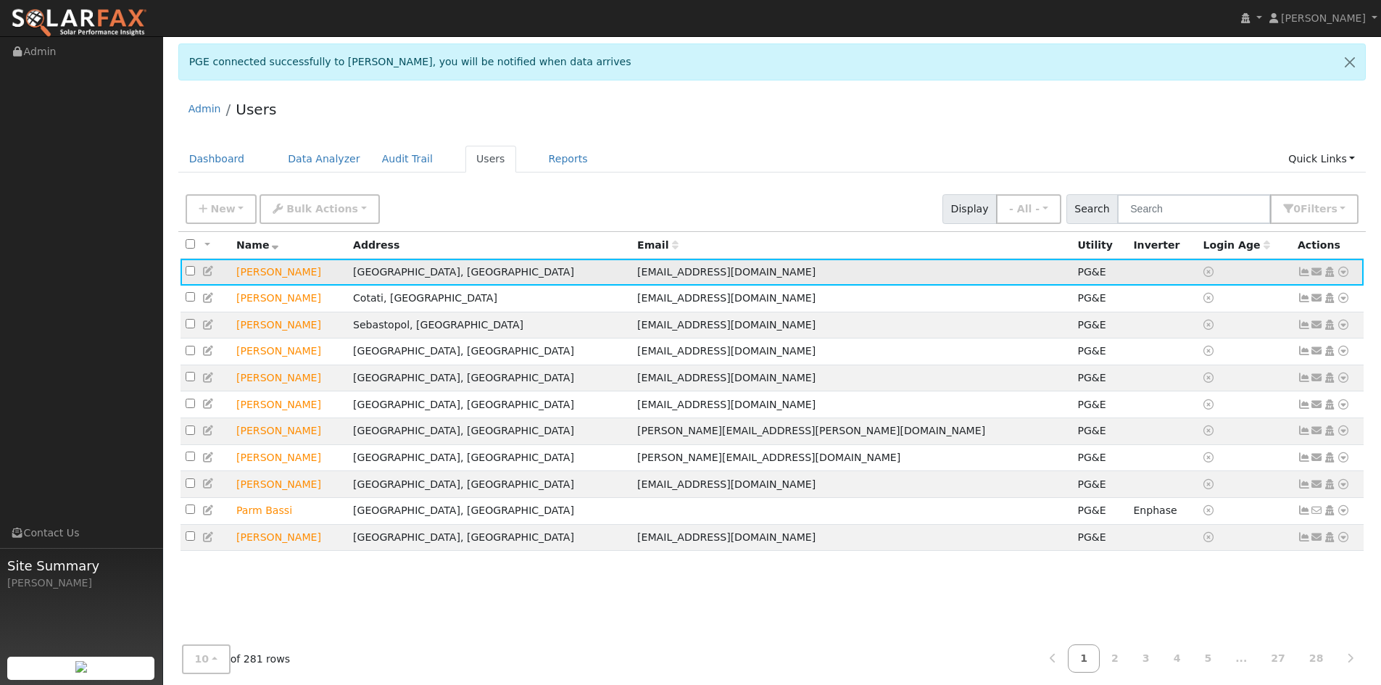
click at [1337, 277] on icon at bounding box center [1343, 272] width 13 height 10
click at [1057, 130] on div "Admin Users" at bounding box center [772, 113] width 1188 height 44
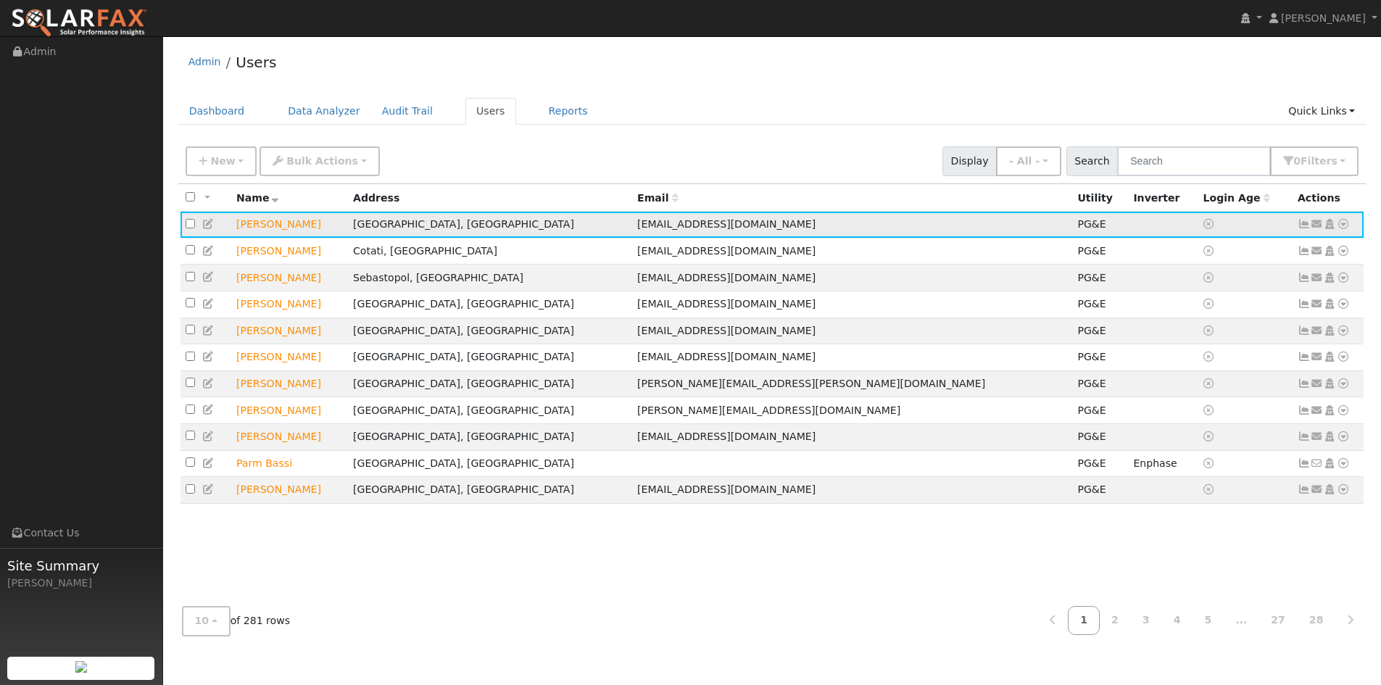
click at [1338, 229] on icon at bounding box center [1343, 224] width 13 height 10
click at [1180, 337] on link "Export to CSV" at bounding box center [1190, 327] width 107 height 20
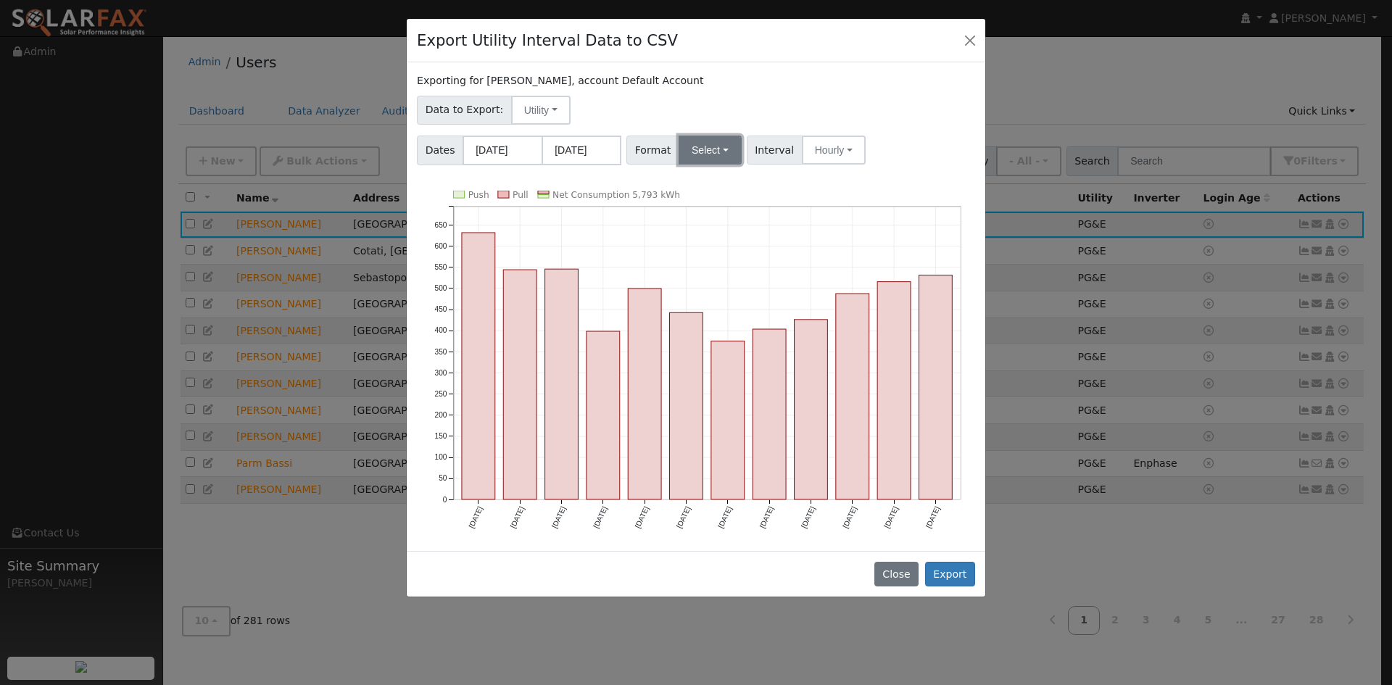
click at [726, 165] on button "Select" at bounding box center [709, 150] width 63 height 29
click at [762, 346] on link "Solargraf" at bounding box center [738, 335] width 104 height 20
click at [942, 586] on button "Export" at bounding box center [950, 574] width 50 height 25
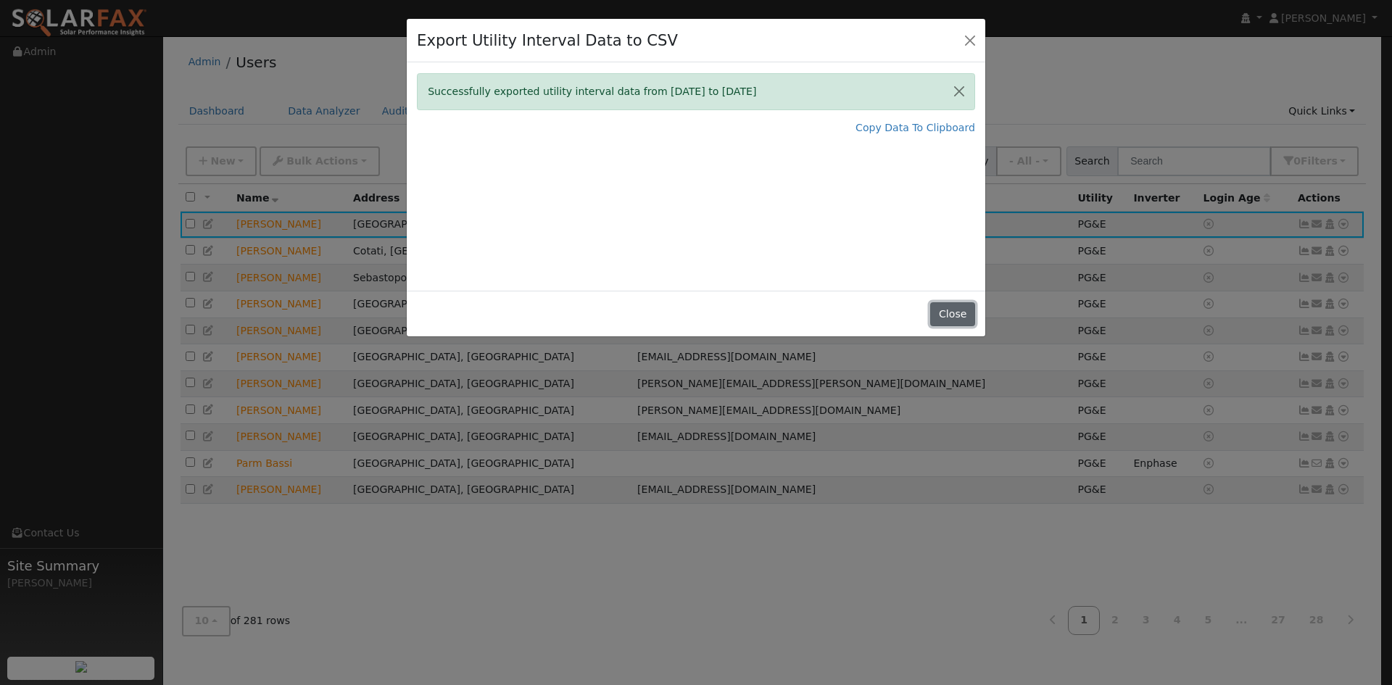
click at [937, 327] on button "Close" at bounding box center [952, 314] width 44 height 25
